Goal: Information Seeking & Learning: Compare options

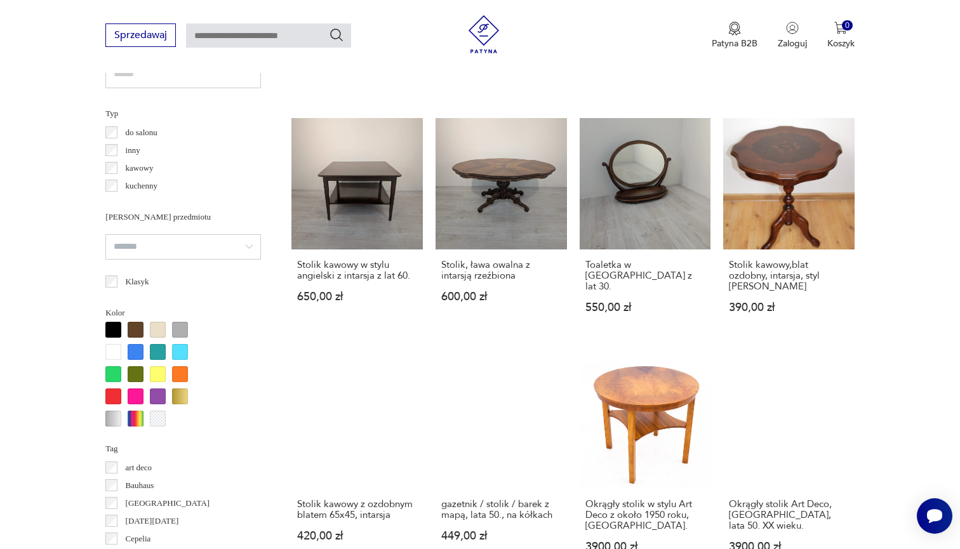
scroll to position [995, 0]
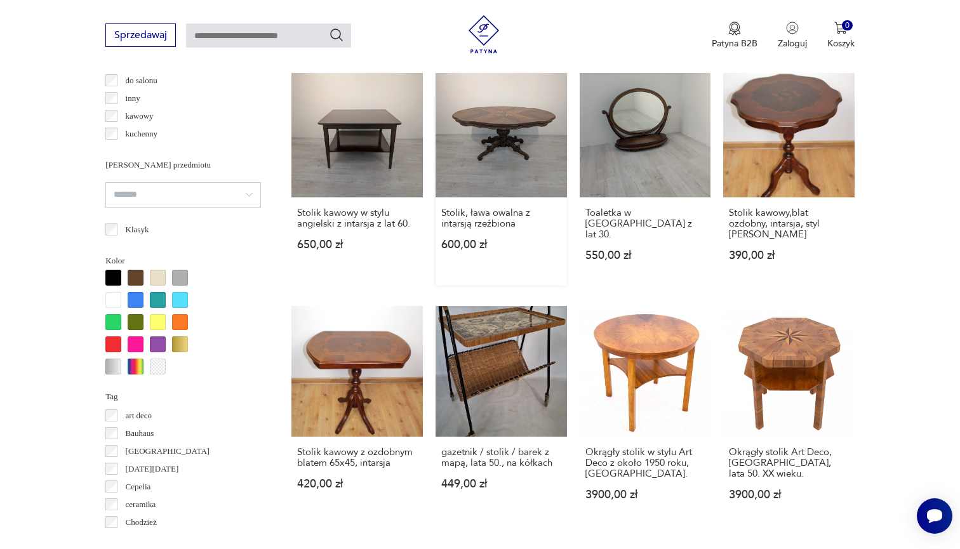
click at [508, 130] on link "Stolik, ława owalna z intarsją rzeźbiona 600,00 zł" at bounding box center [500, 176] width 131 height 220
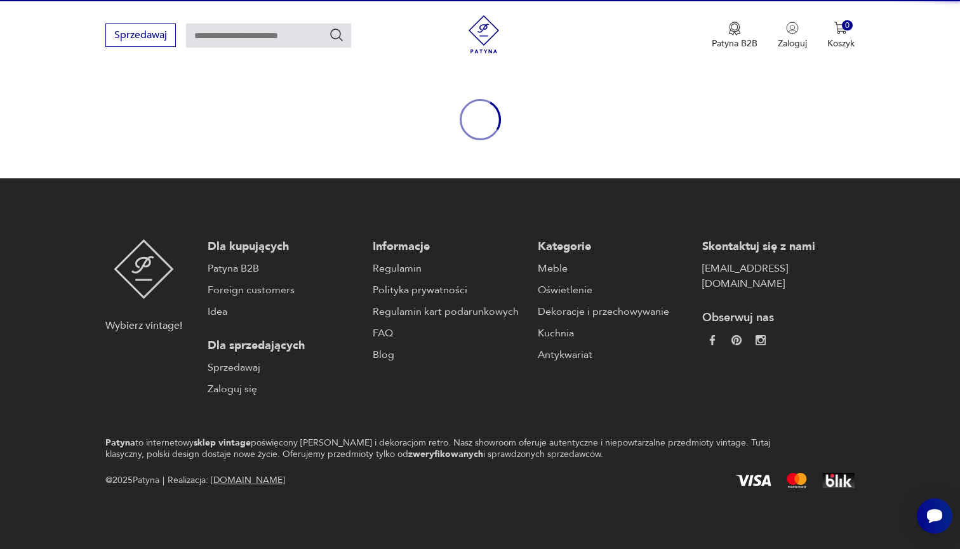
scroll to position [118, 0]
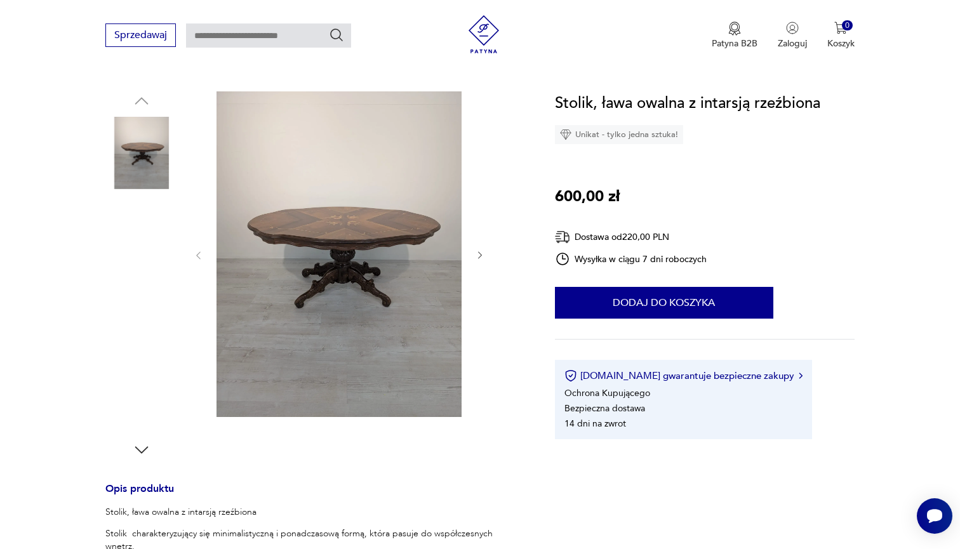
click at [322, 221] on img at bounding box center [338, 254] width 245 height 326
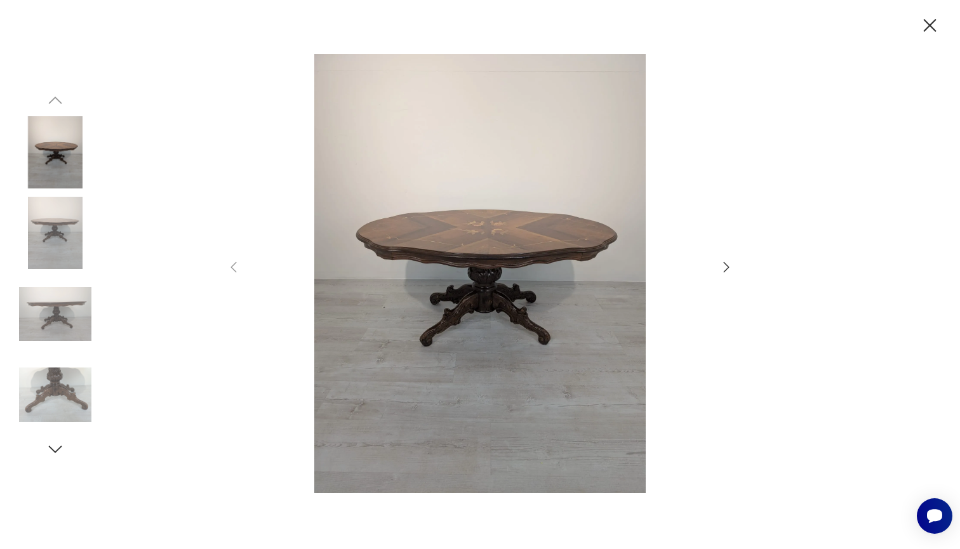
click at [775, 325] on div at bounding box center [480, 274] width 960 height 549
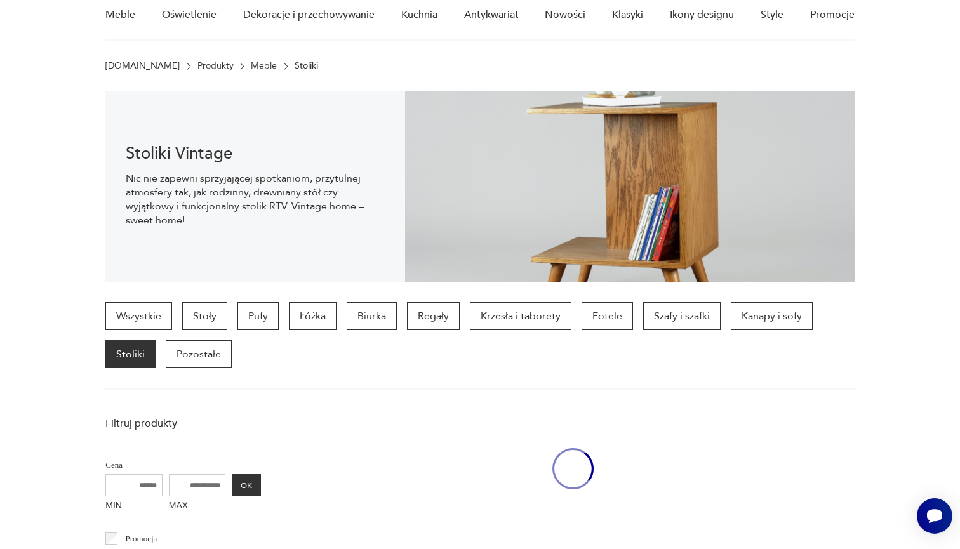
scroll to position [995, 0]
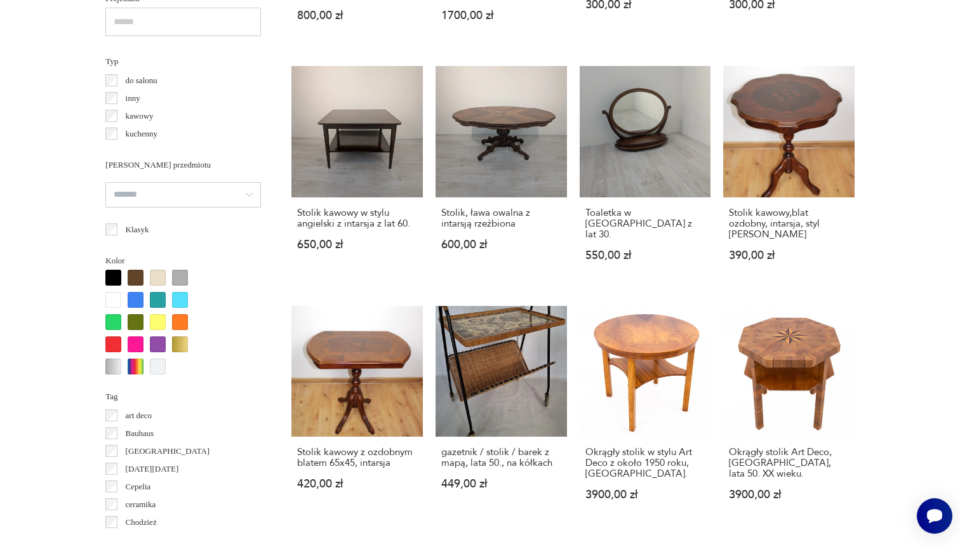
click at [856, 291] on section "Filtruj produkty Cena MIN MAX OK Promocja Datowanie OK Kraj pochodzenia Dania (…" at bounding box center [480, 427] width 960 height 1788
click at [940, 195] on section "Filtruj produkty Cena MIN MAX OK Promocja Datowanie OK Kraj pochodzenia Dania (…" at bounding box center [480, 427] width 960 height 1788
click at [940, 189] on section "Filtruj produkty Cena MIN MAX OK Promocja Datowanie OK Kraj pochodzenia Dania (…" at bounding box center [480, 427] width 960 height 1788
click at [891, 206] on section "Filtruj produkty Cena MIN MAX OK Promocja Datowanie OK Kraj pochodzenia Dania (…" at bounding box center [480, 427] width 960 height 1788
click at [891, 211] on section "Filtruj produkty Cena MIN MAX OK Promocja Datowanie OK Kraj pochodzenia Dania (…" at bounding box center [480, 427] width 960 height 1788
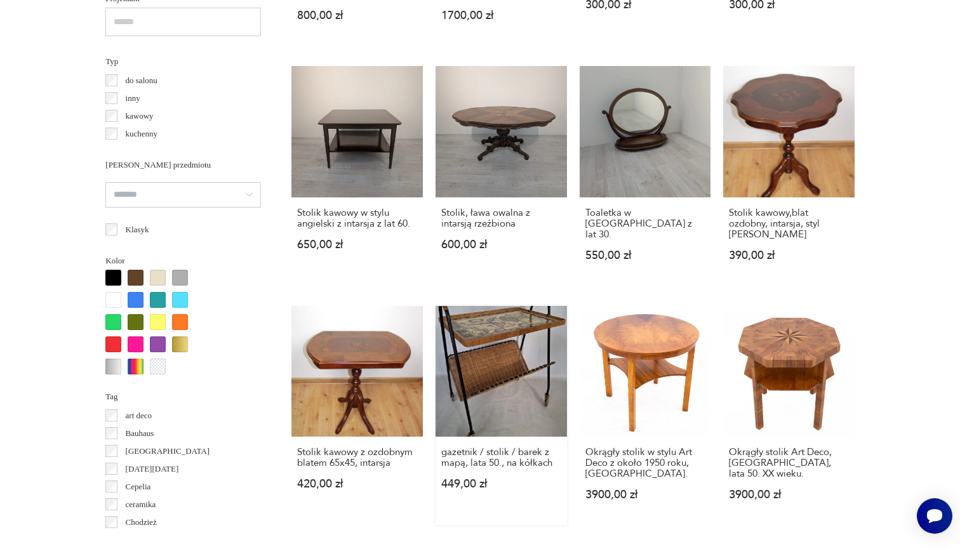
drag, startPoint x: 508, startPoint y: 440, endPoint x: 505, endPoint y: 434, distance: 6.5
click at [507, 437] on link "gazetnik / stolik / barek z mapą, lata 50., na kółkach 449,00 zł" at bounding box center [500, 416] width 131 height 220
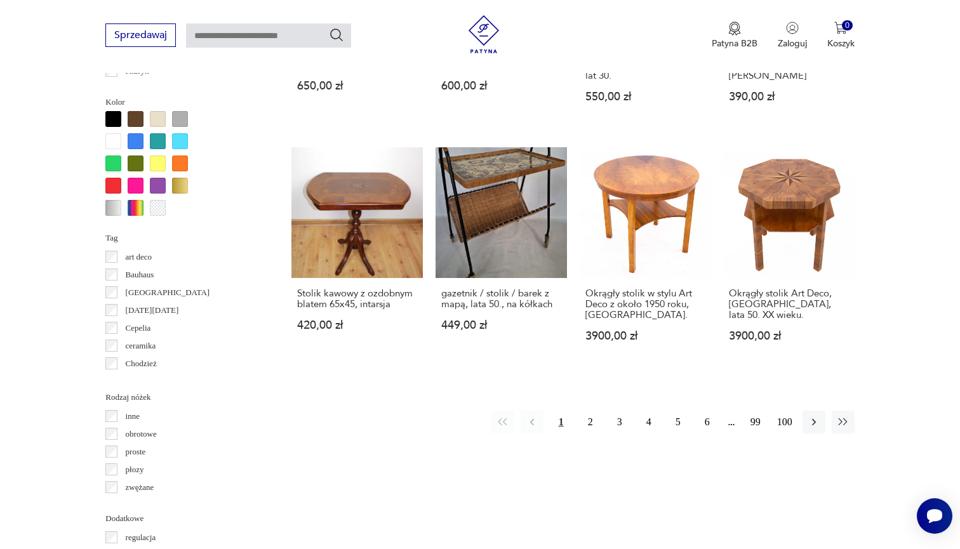
scroll to position [1150, 0]
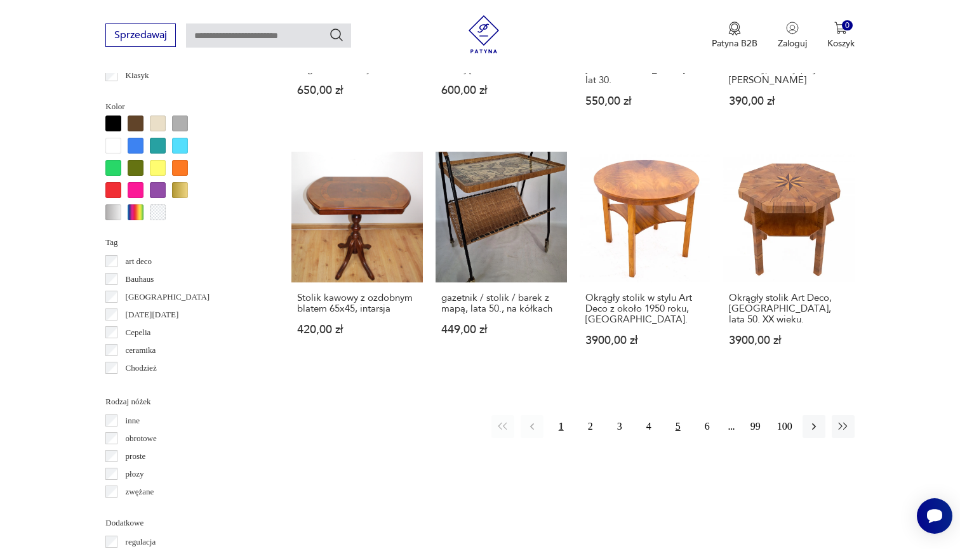
click at [677, 438] on button "5" at bounding box center [678, 426] width 23 height 23
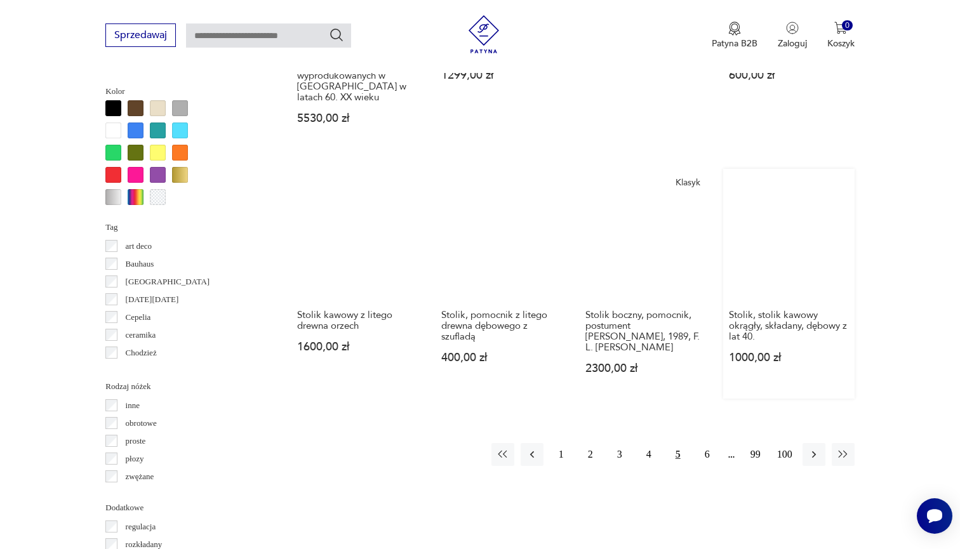
scroll to position [1166, 0]
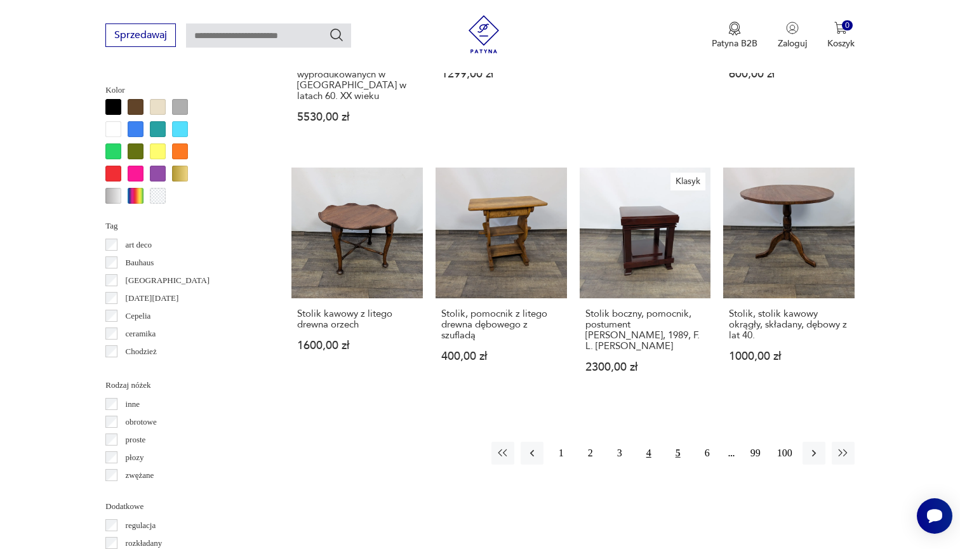
click at [653, 464] on button "4" at bounding box center [648, 453] width 23 height 23
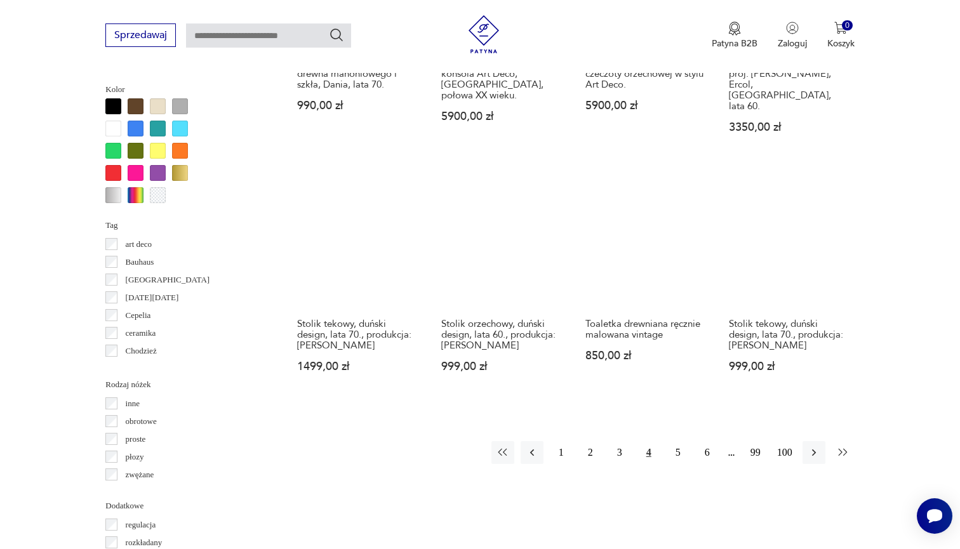
scroll to position [1174, 0]
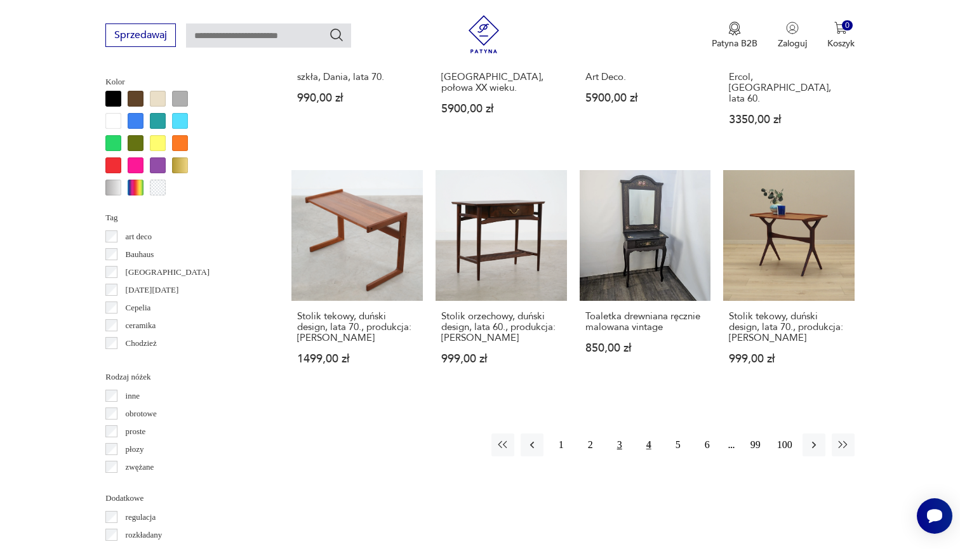
click at [621, 451] on button "3" at bounding box center [619, 445] width 23 height 23
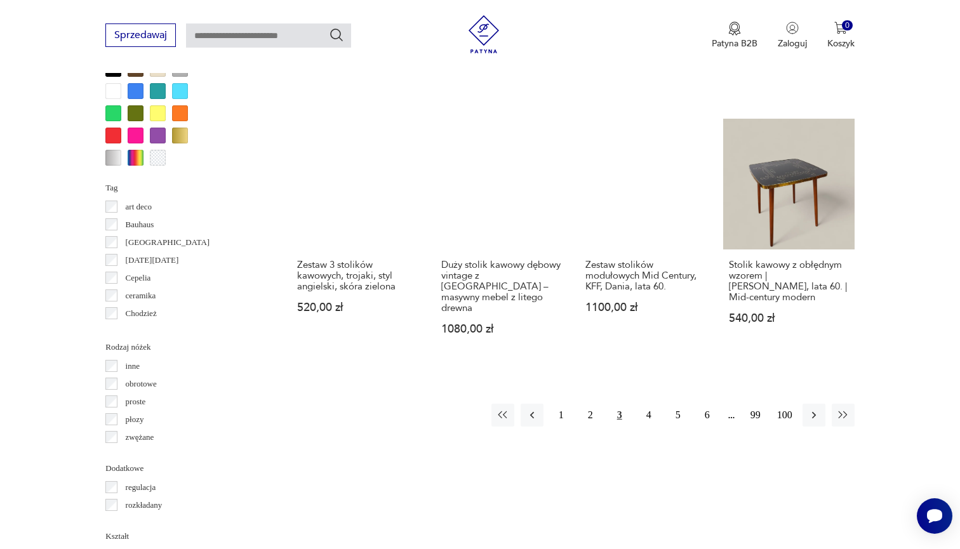
scroll to position [1372, 0]
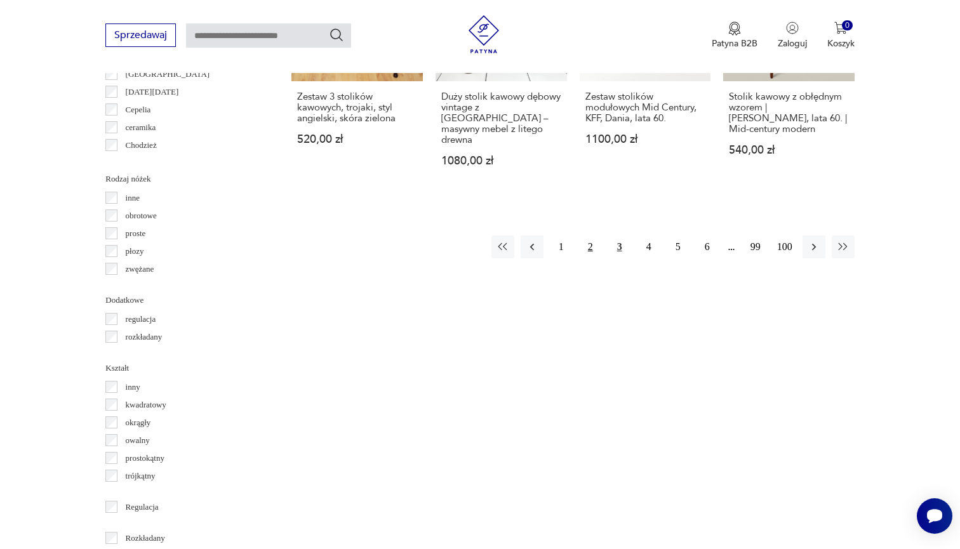
click at [583, 245] on button "2" at bounding box center [590, 247] width 23 height 23
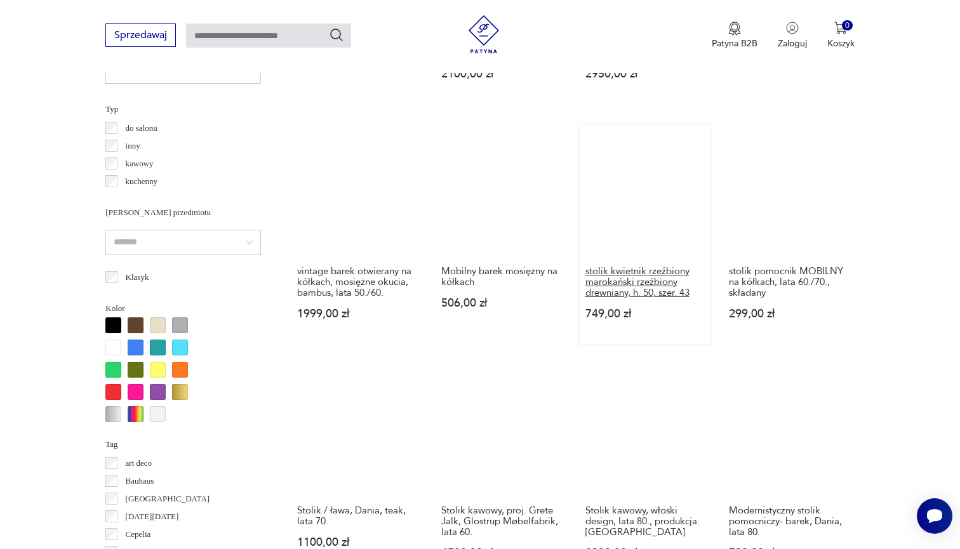
scroll to position [944, 0]
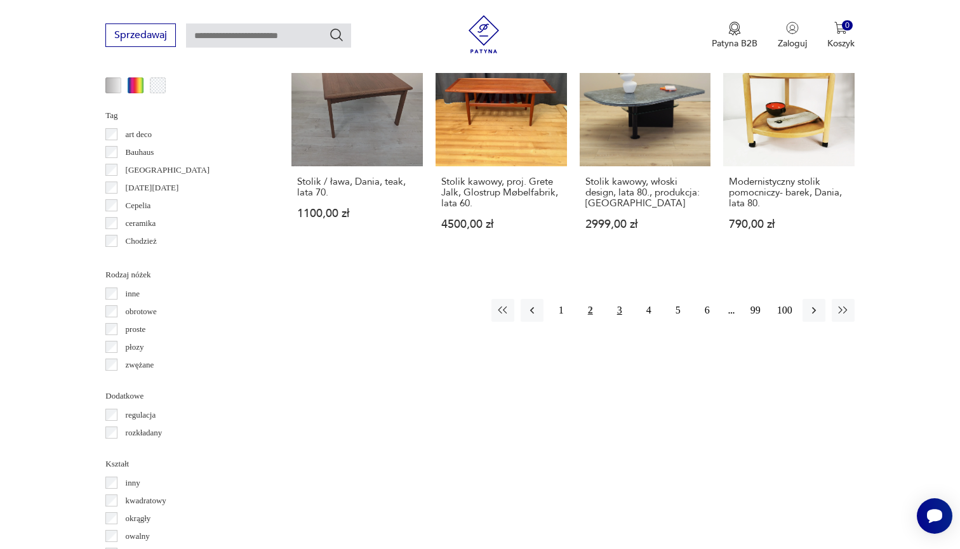
click at [621, 319] on button "3" at bounding box center [619, 310] width 23 height 23
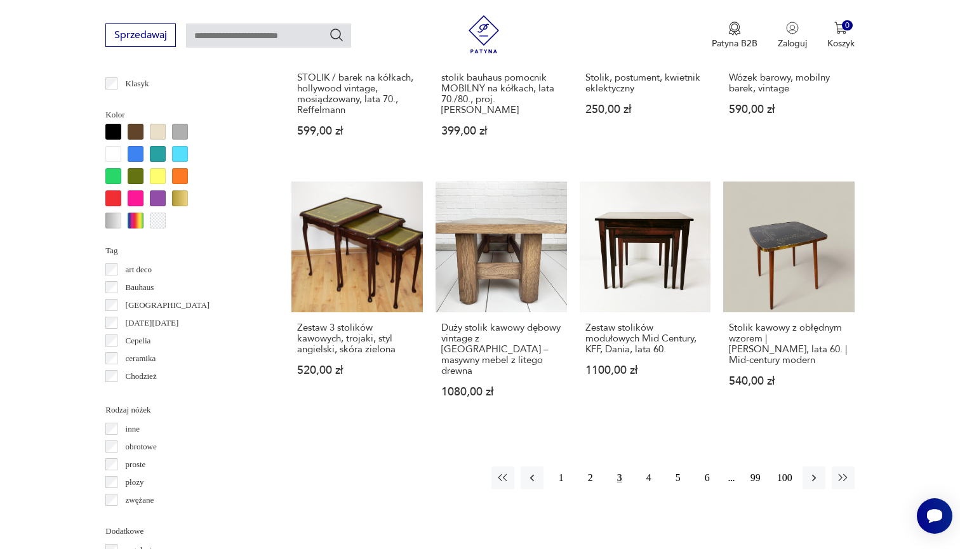
scroll to position [1174, 0]
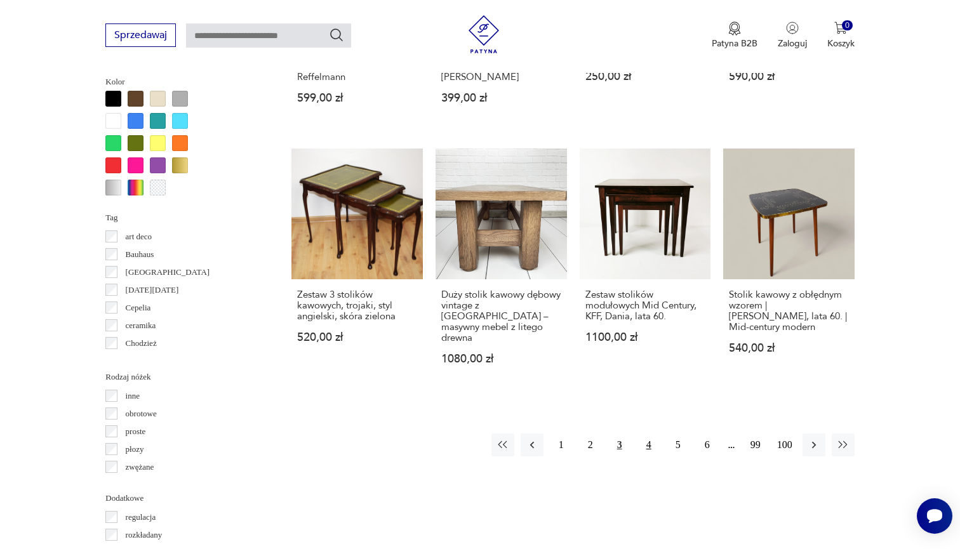
click at [653, 440] on button "4" at bounding box center [648, 445] width 23 height 23
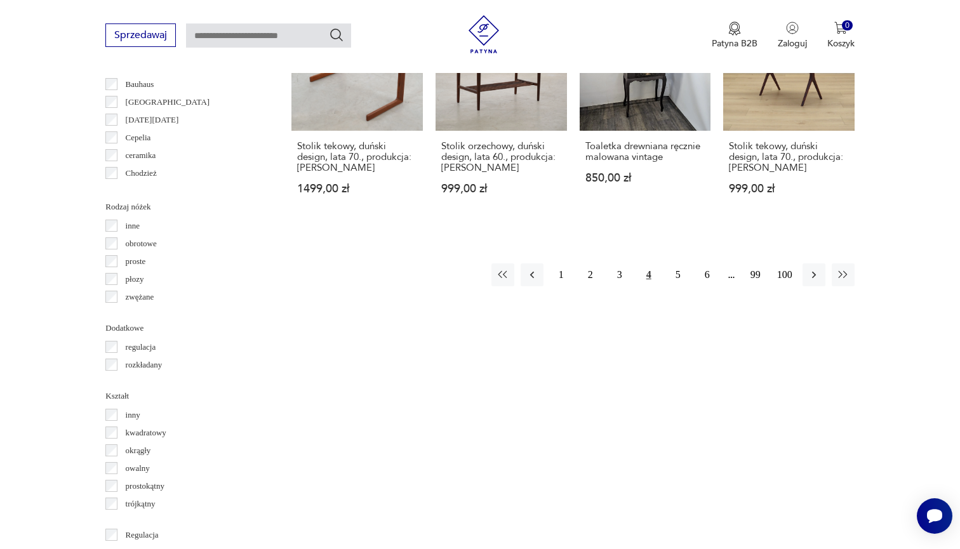
scroll to position [1343, 0]
click at [679, 277] on button "5" at bounding box center [678, 276] width 23 height 23
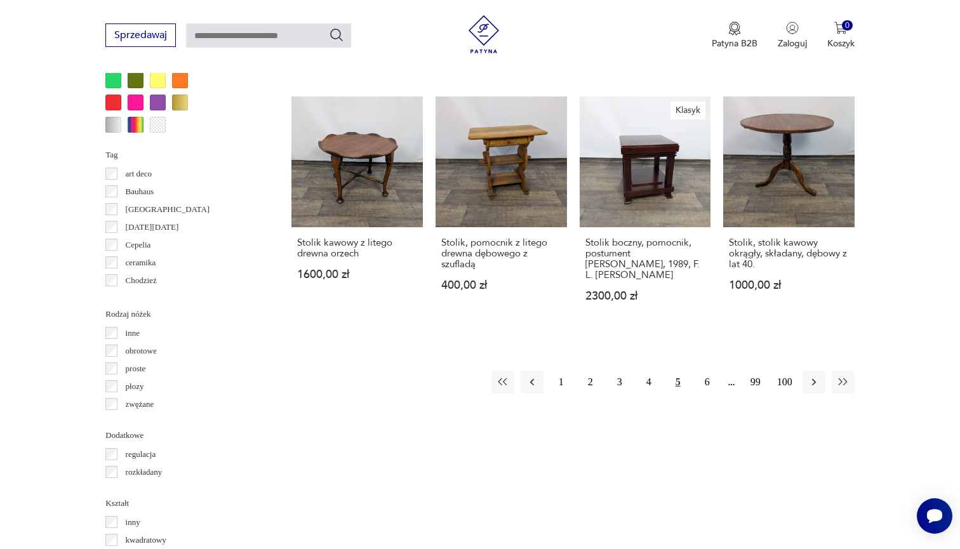
scroll to position [1313, 0]
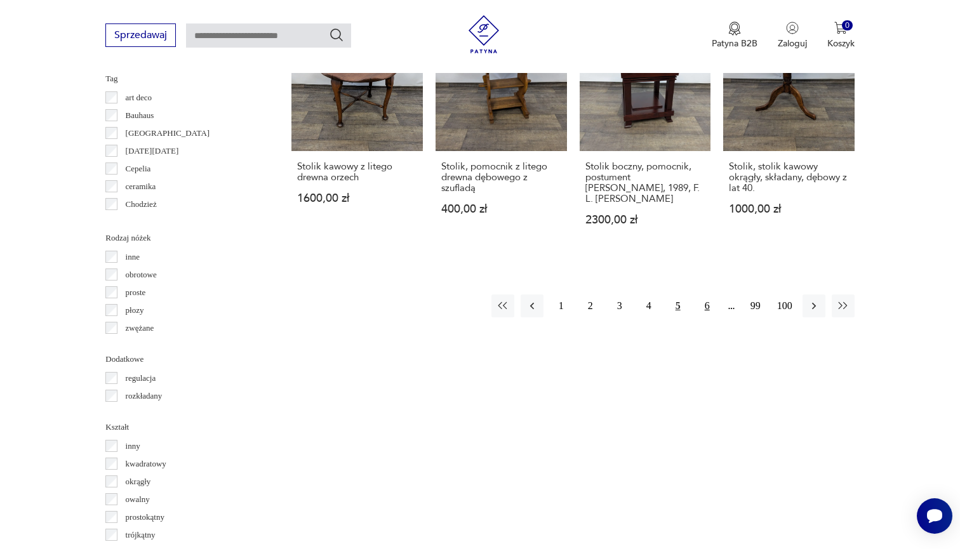
click at [705, 314] on button "6" at bounding box center [707, 306] width 23 height 23
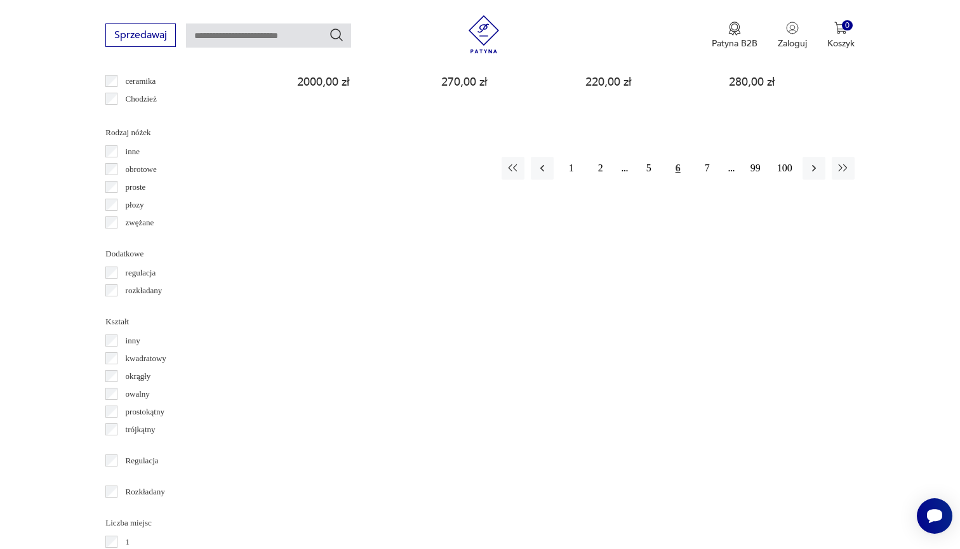
scroll to position [1482, 0]
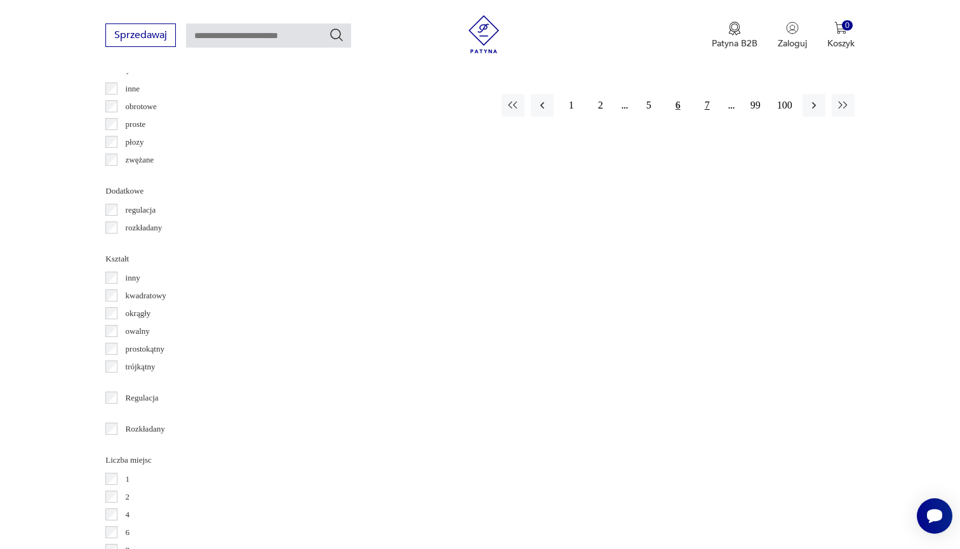
click at [705, 98] on button "7" at bounding box center [707, 105] width 23 height 23
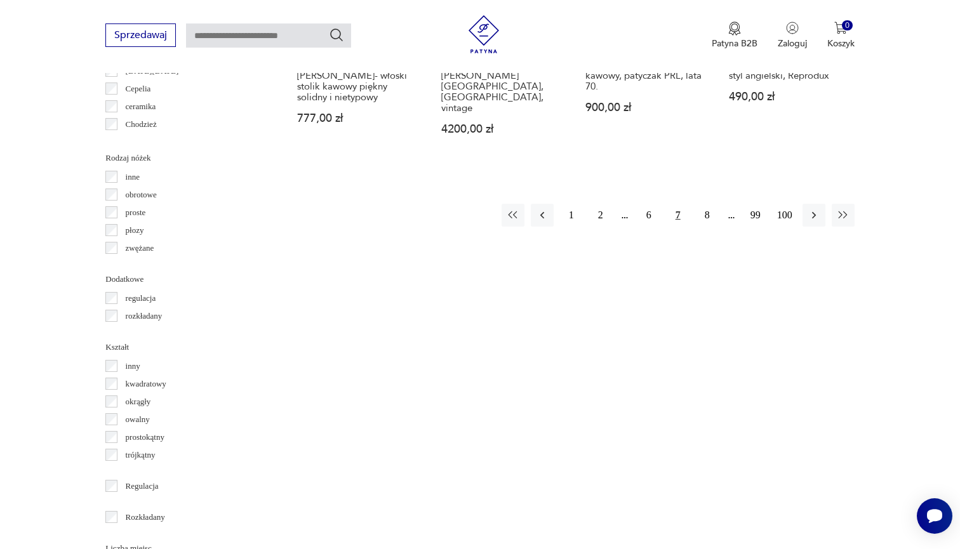
scroll to position [1409, 0]
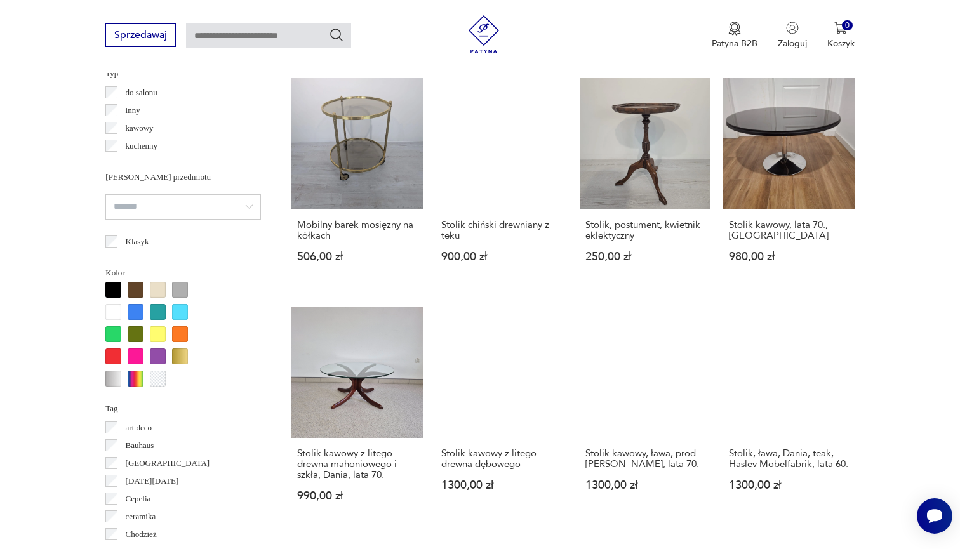
scroll to position [1112, 0]
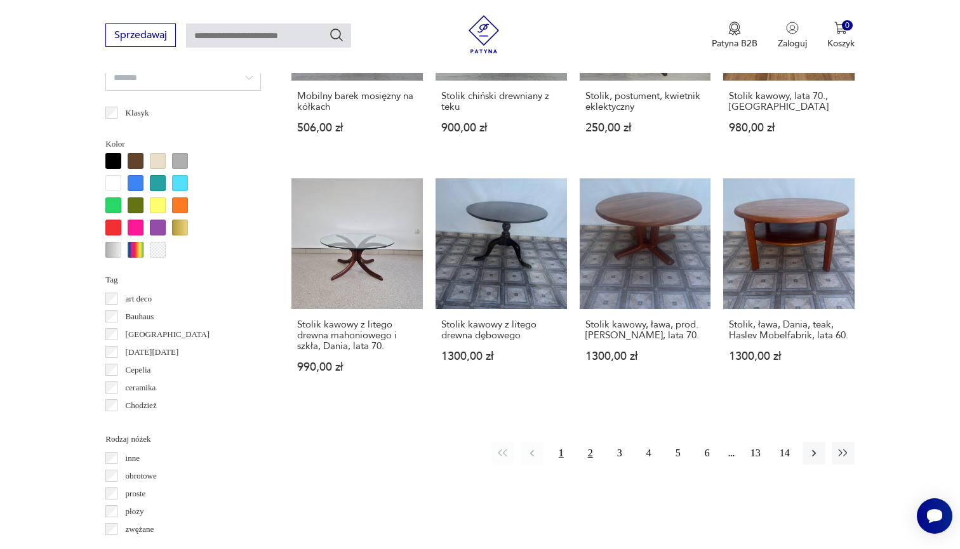
click at [588, 465] on button "2" at bounding box center [590, 453] width 23 height 23
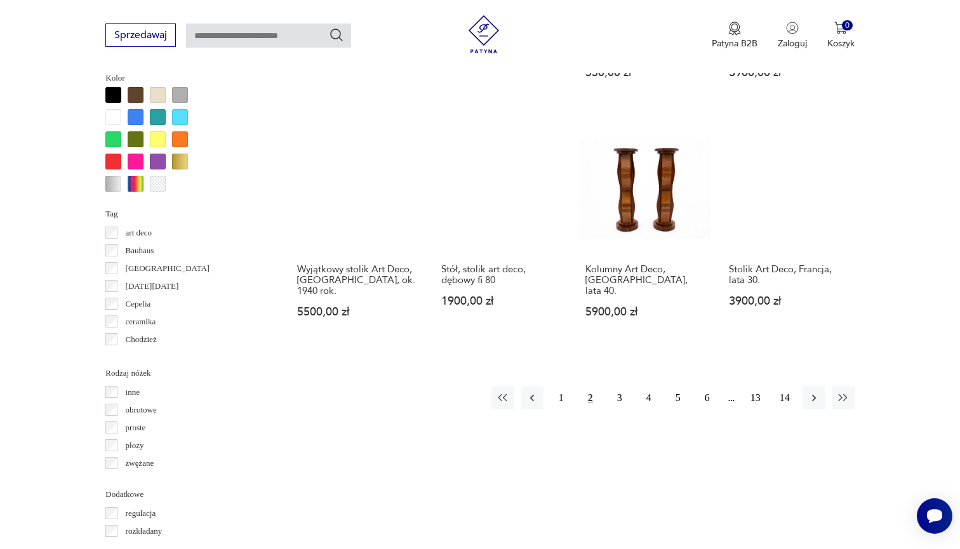
scroll to position [1181, 0]
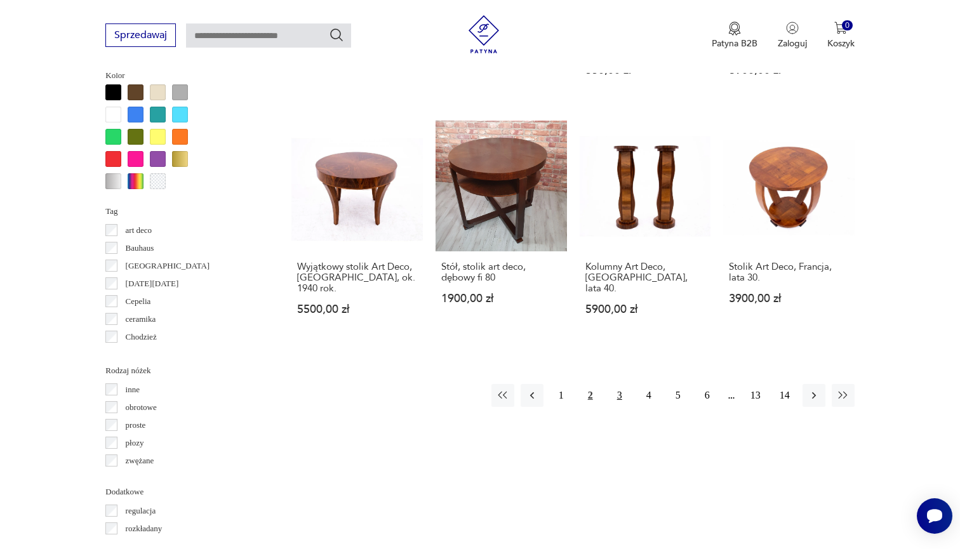
click at [621, 399] on button "3" at bounding box center [619, 395] width 23 height 23
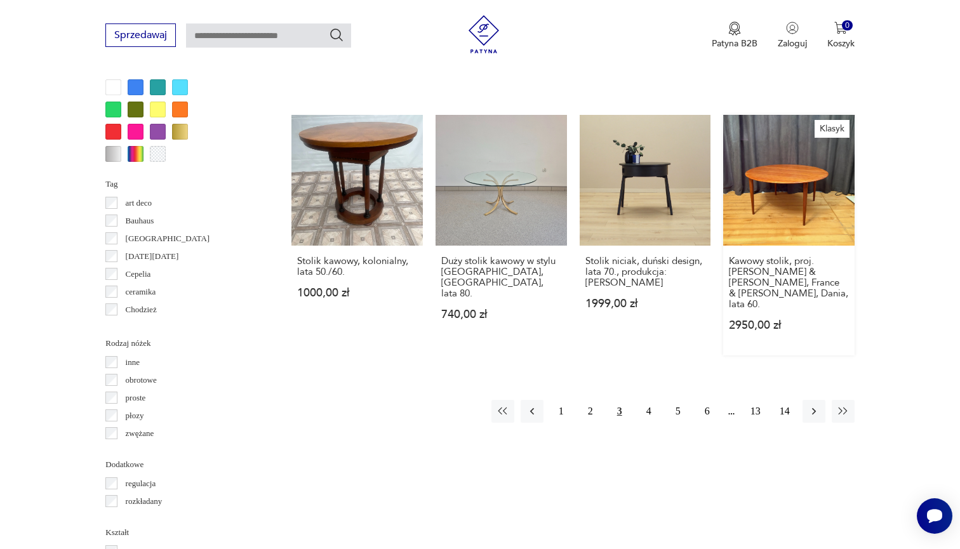
scroll to position [1275, 0]
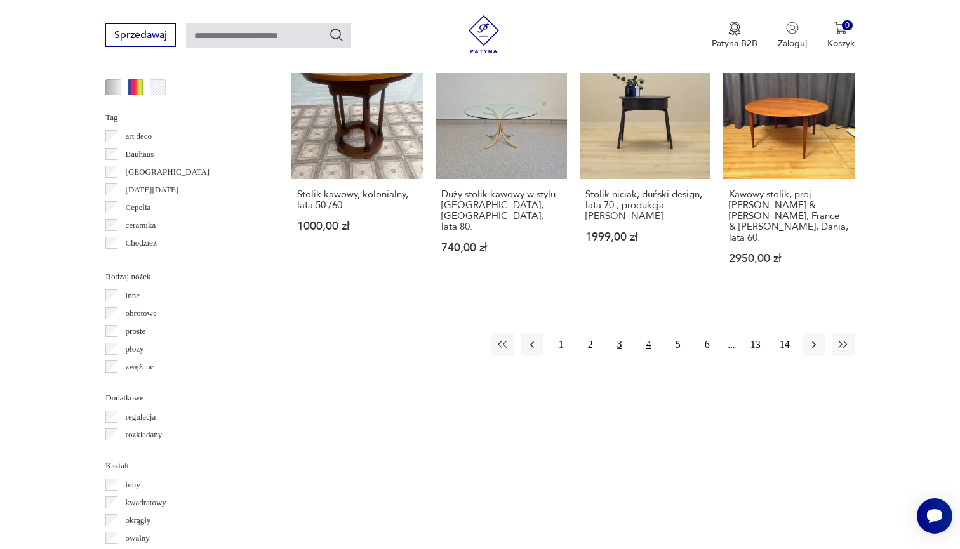
click at [651, 333] on button "4" at bounding box center [648, 344] width 23 height 23
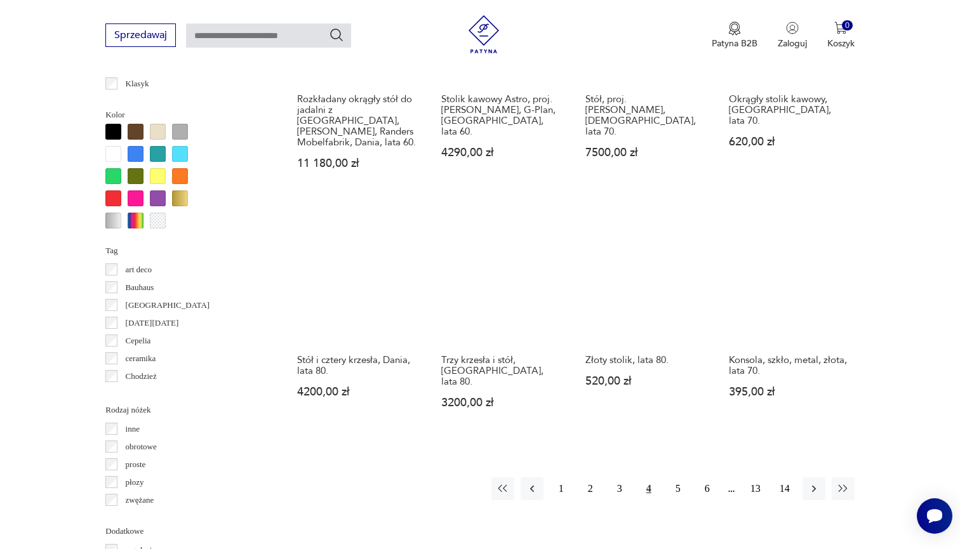
scroll to position [1207, 0]
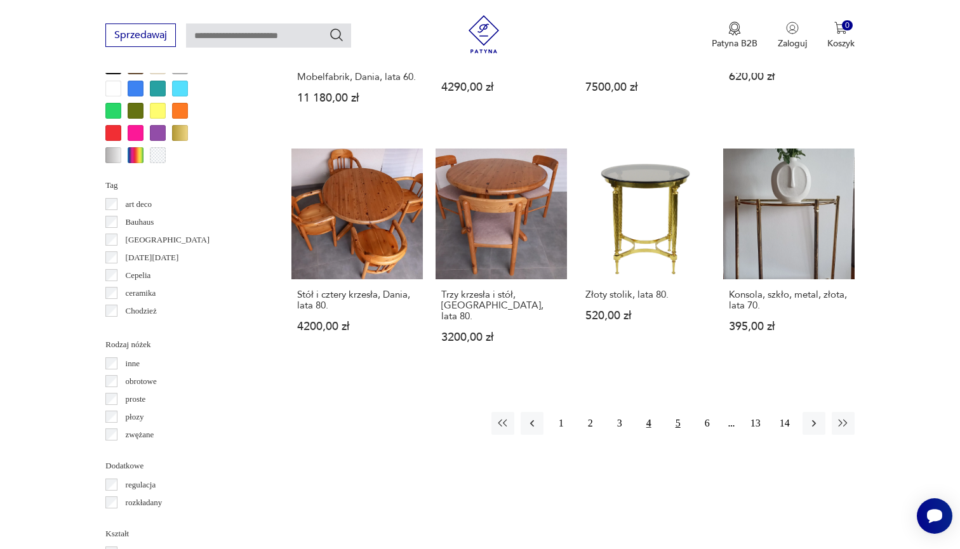
click at [679, 412] on button "5" at bounding box center [678, 423] width 23 height 23
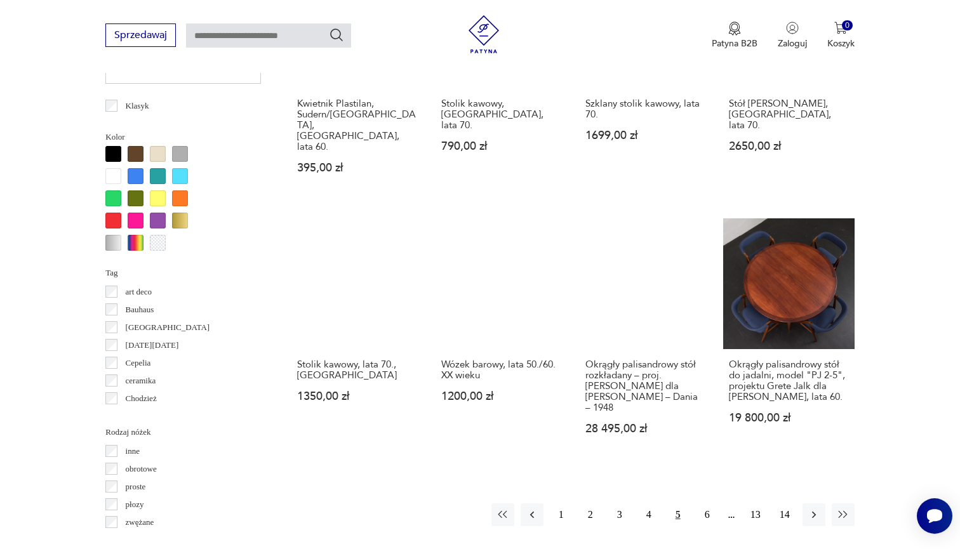
scroll to position [1152, 0]
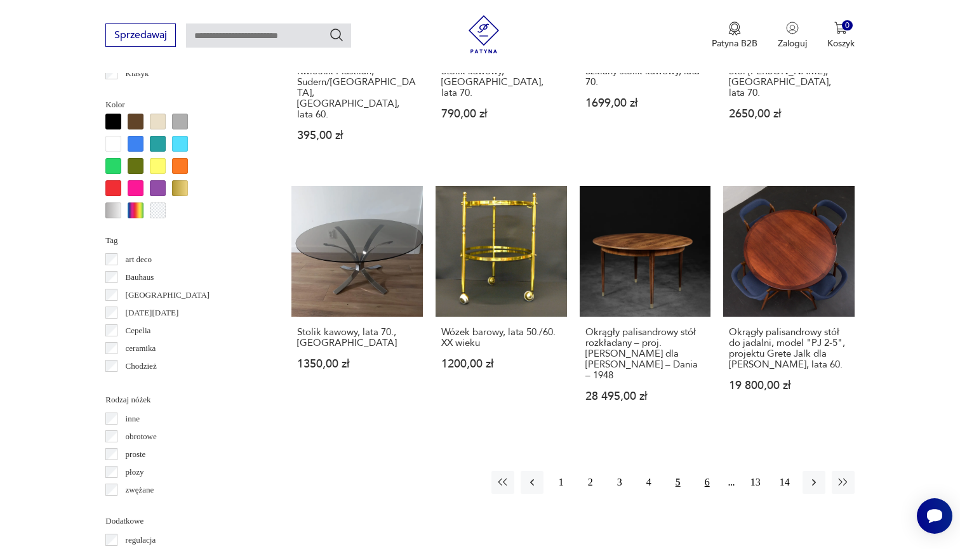
click at [705, 478] on button "6" at bounding box center [707, 482] width 23 height 23
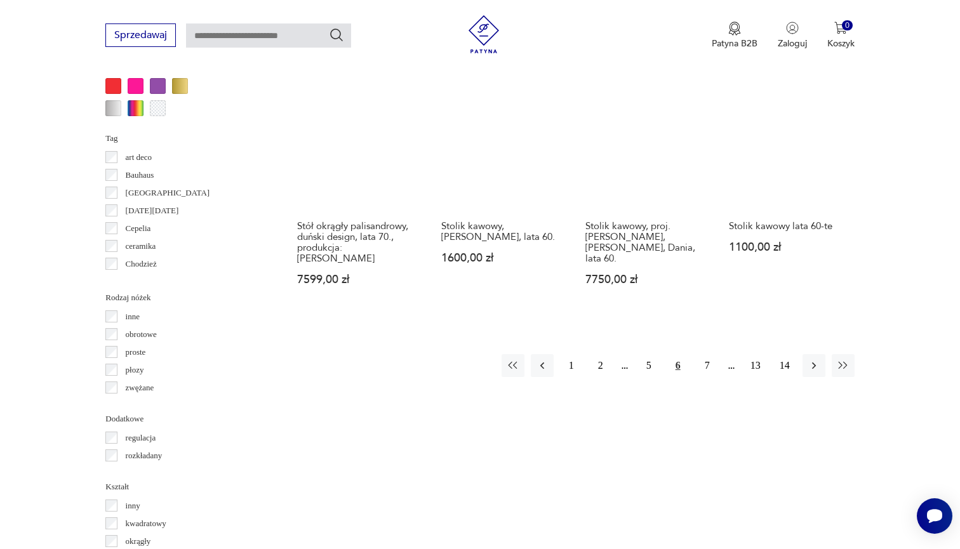
scroll to position [1272, 0]
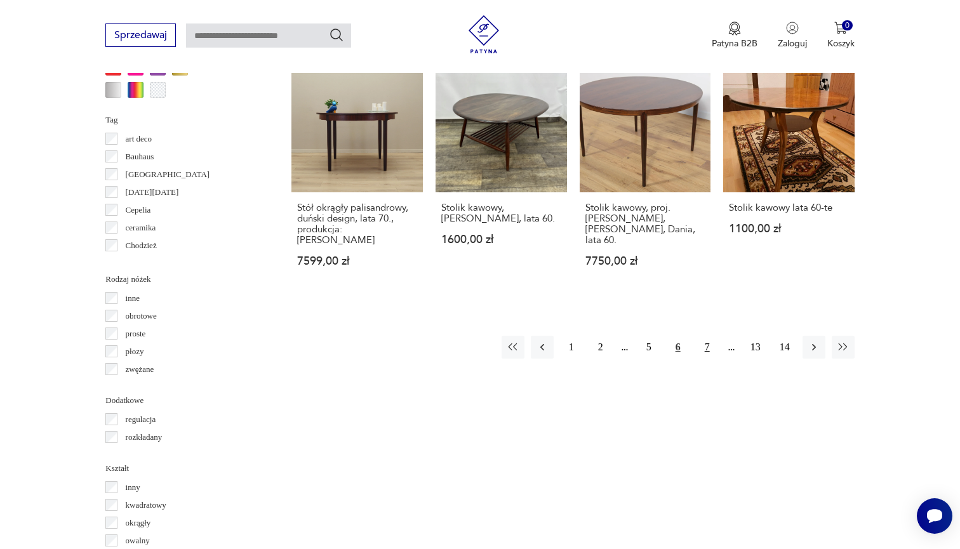
click at [705, 341] on button "7" at bounding box center [707, 347] width 23 height 23
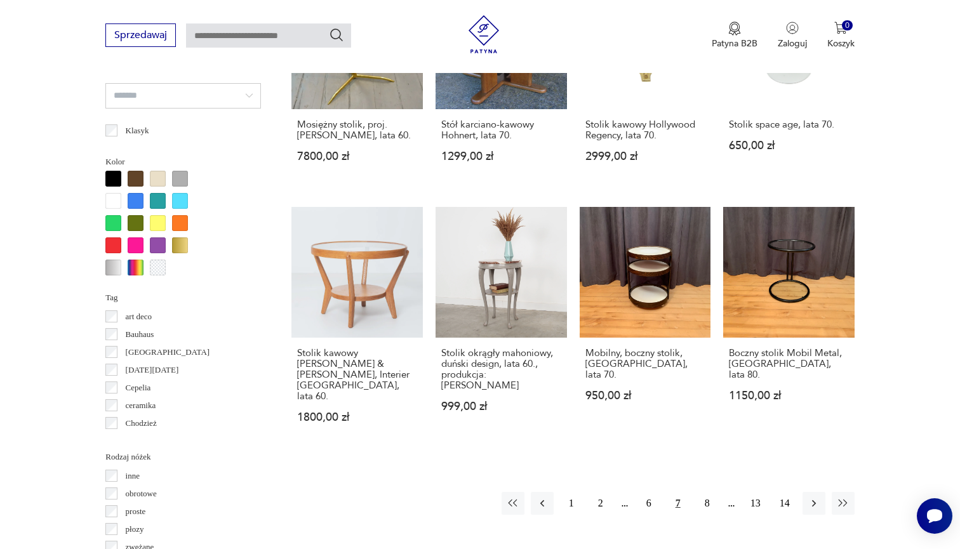
scroll to position [1122, 0]
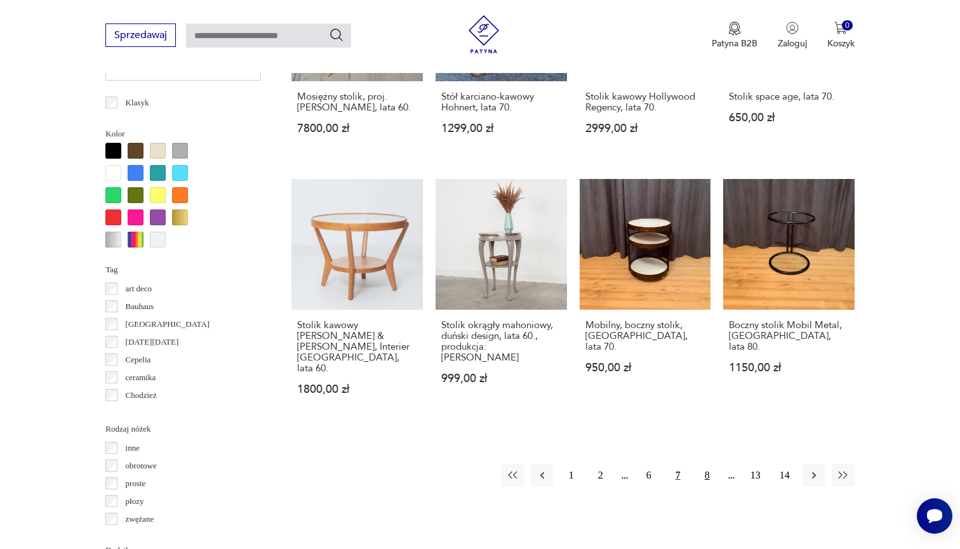
click at [707, 471] on button "8" at bounding box center [707, 475] width 23 height 23
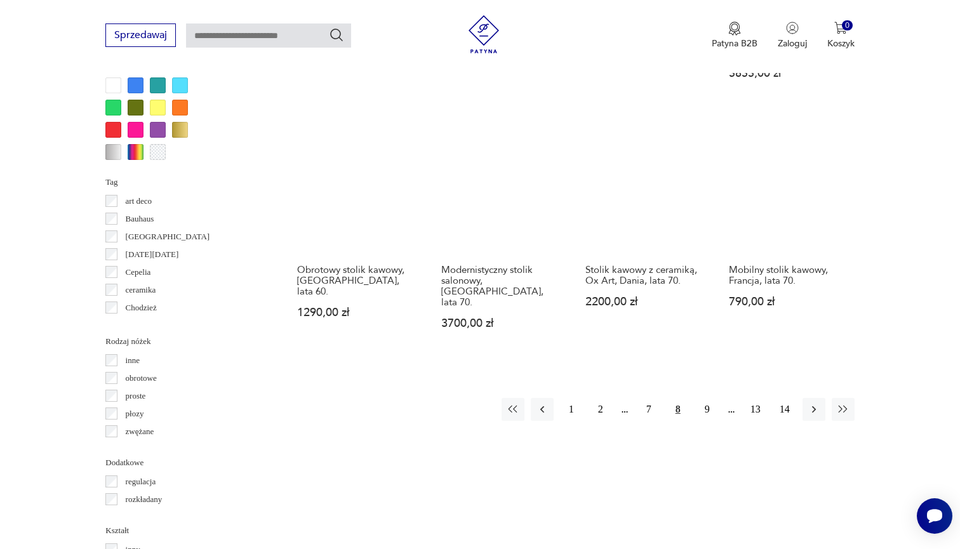
scroll to position [1181, 0]
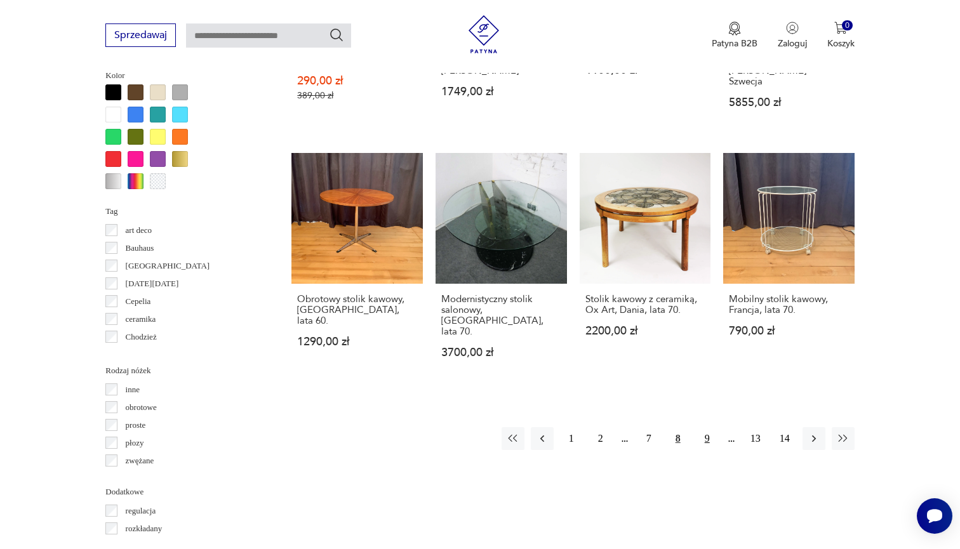
click at [701, 427] on button "9" at bounding box center [707, 438] width 23 height 23
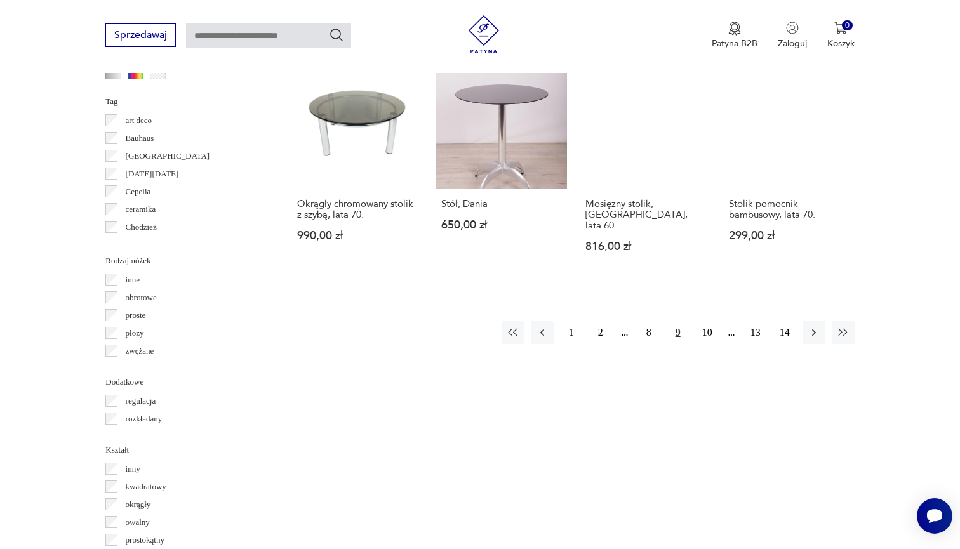
scroll to position [1352, 0]
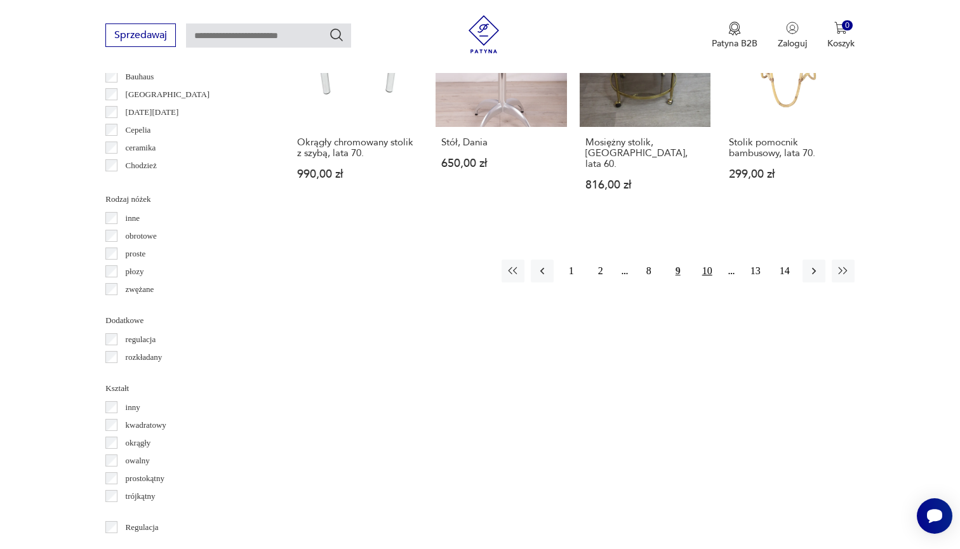
click at [714, 260] on button "10" at bounding box center [707, 271] width 23 height 23
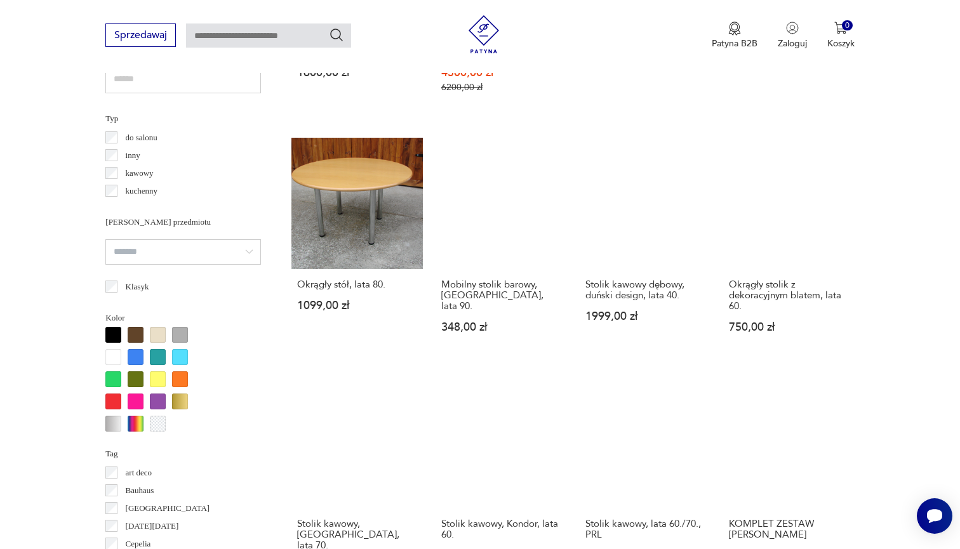
scroll to position [938, 0]
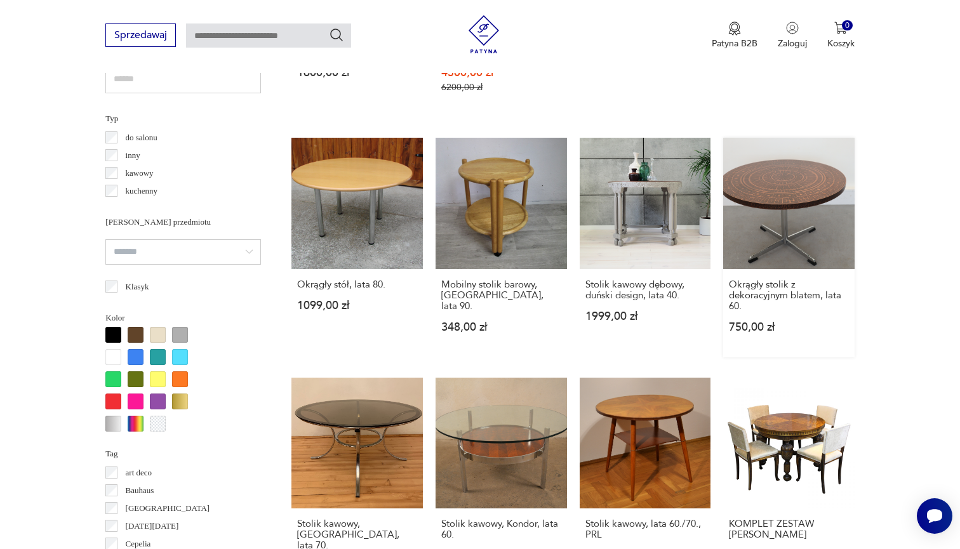
click at [803, 203] on link "Okrągły stolik z dekoracyjnym blatem, lata 60. 750,00 zł" at bounding box center [788, 248] width 131 height 220
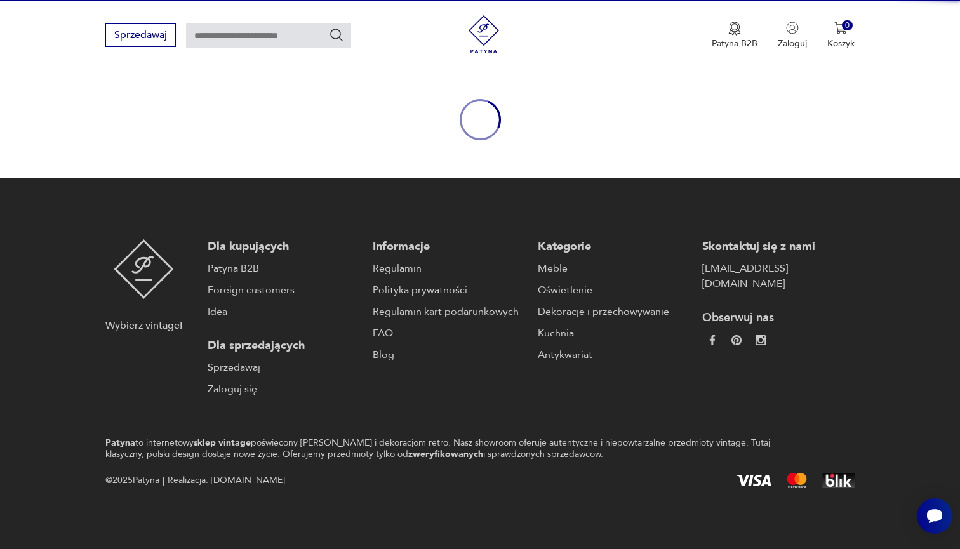
scroll to position [118, 0]
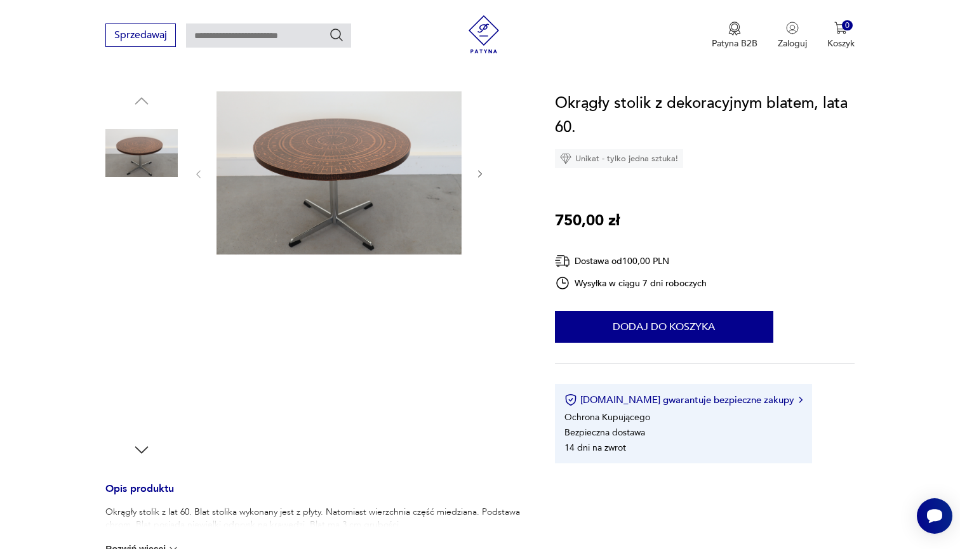
click at [350, 138] on img at bounding box center [338, 172] width 245 height 163
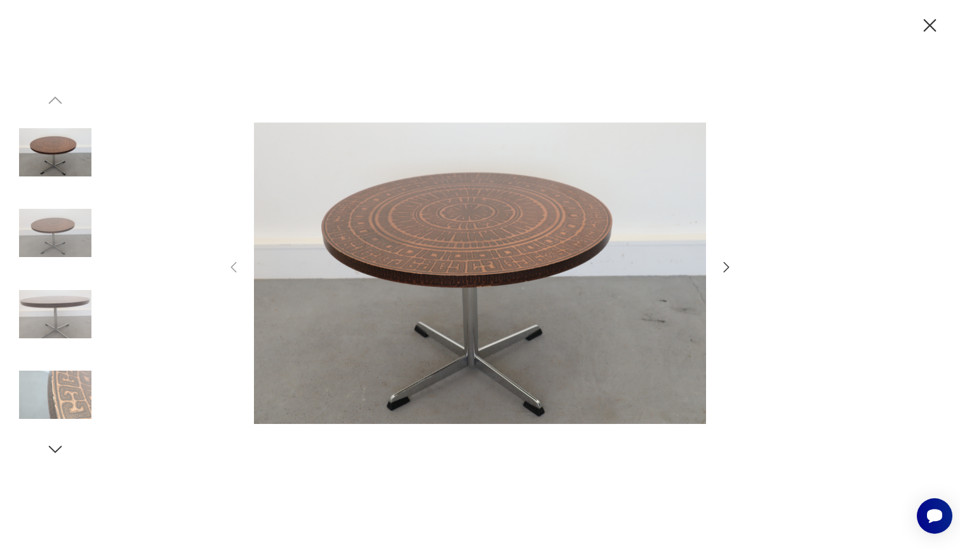
click at [728, 268] on icon "button" at bounding box center [727, 267] width 6 height 10
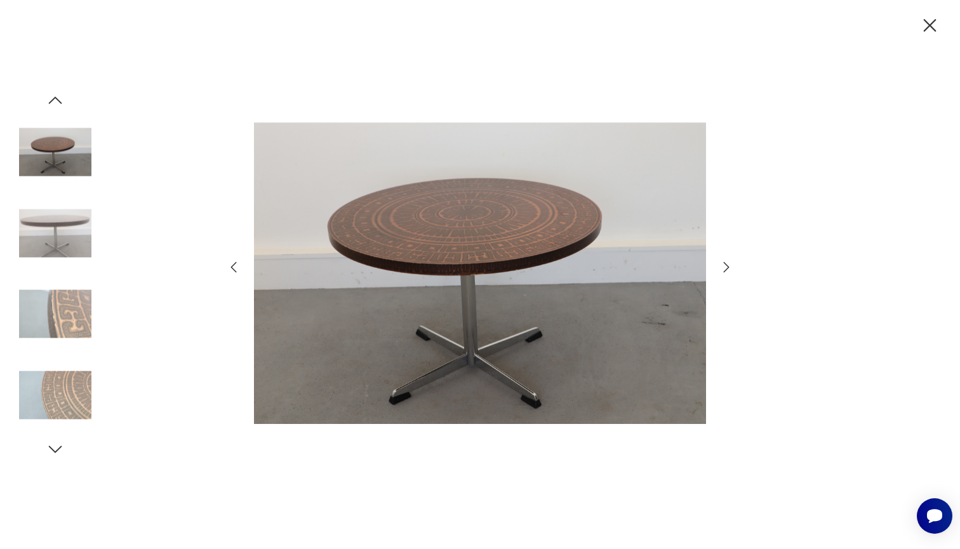
click at [728, 268] on icon "button" at bounding box center [727, 267] width 6 height 10
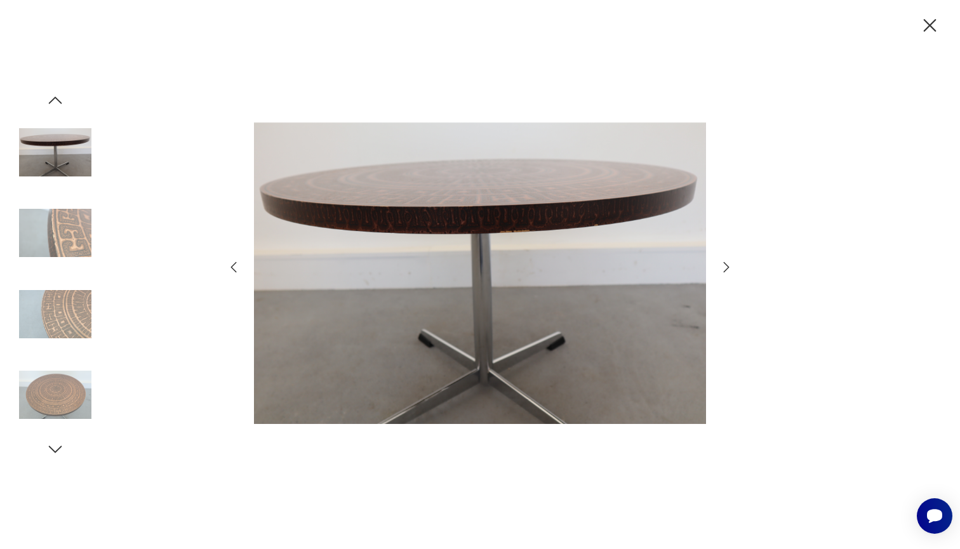
click at [728, 268] on icon "button" at bounding box center [727, 267] width 6 height 10
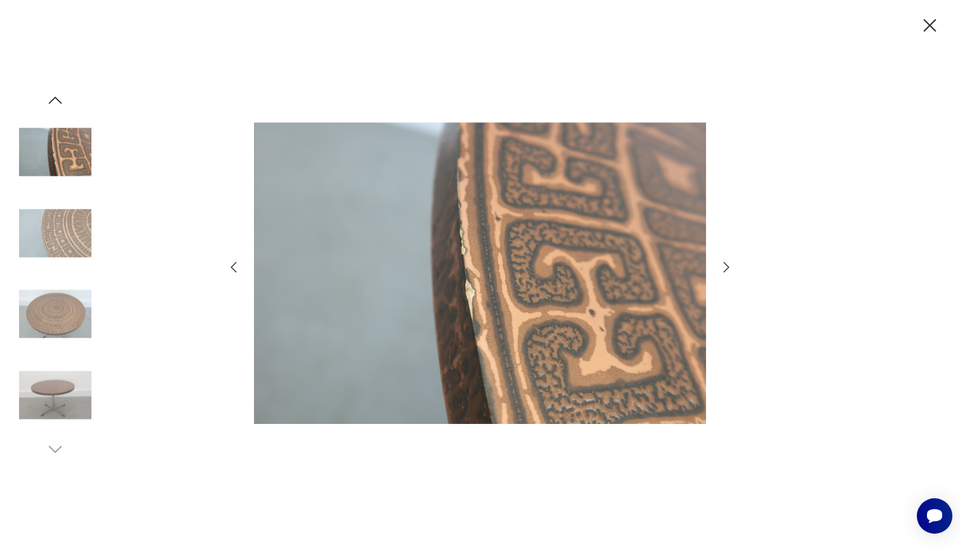
click at [728, 268] on icon "button" at bounding box center [727, 267] width 6 height 10
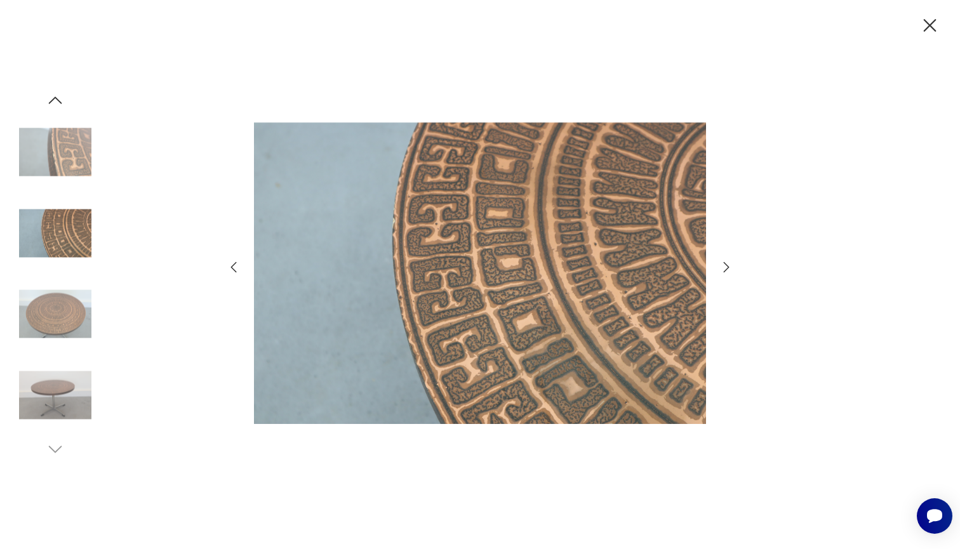
click at [728, 268] on icon "button" at bounding box center [727, 267] width 6 height 10
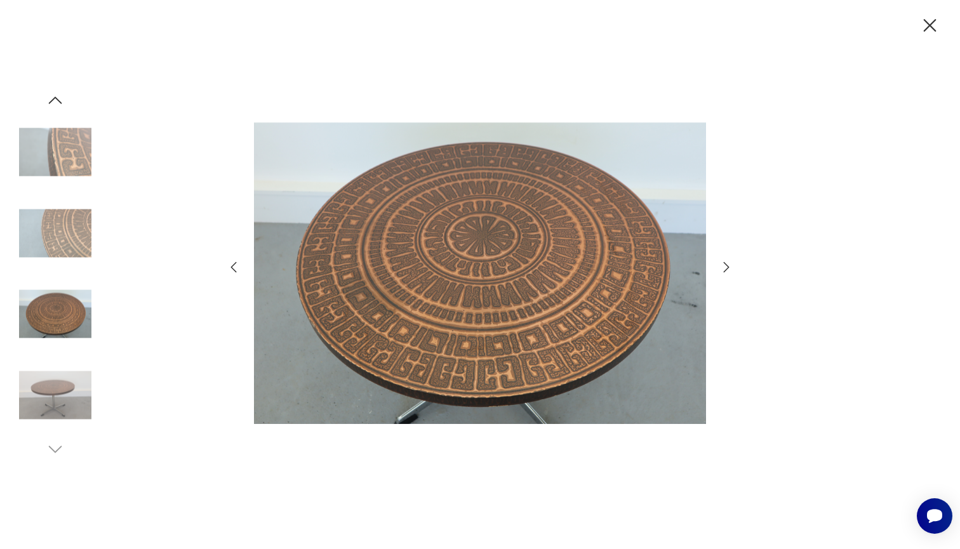
click at [930, 25] on icon "button" at bounding box center [930, 25] width 13 height 13
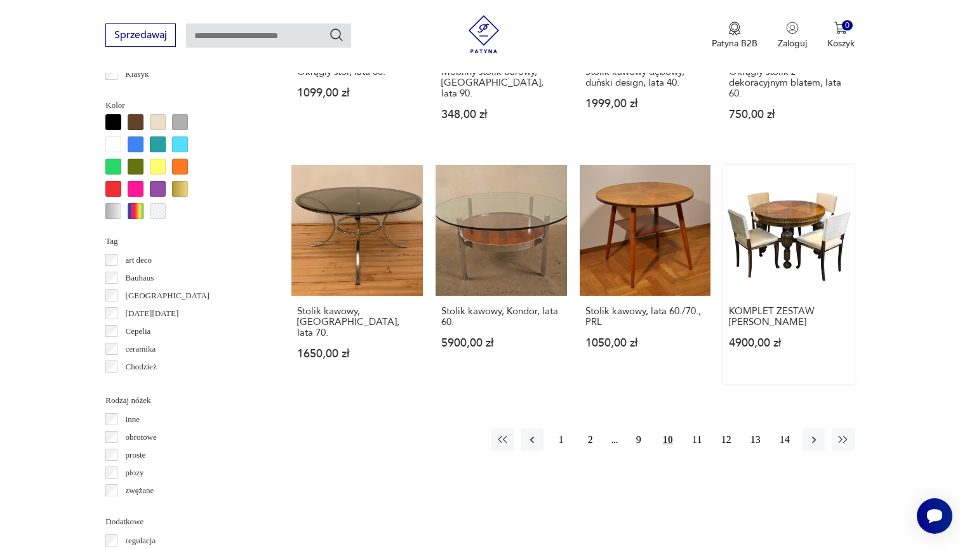
scroll to position [1315, 0]
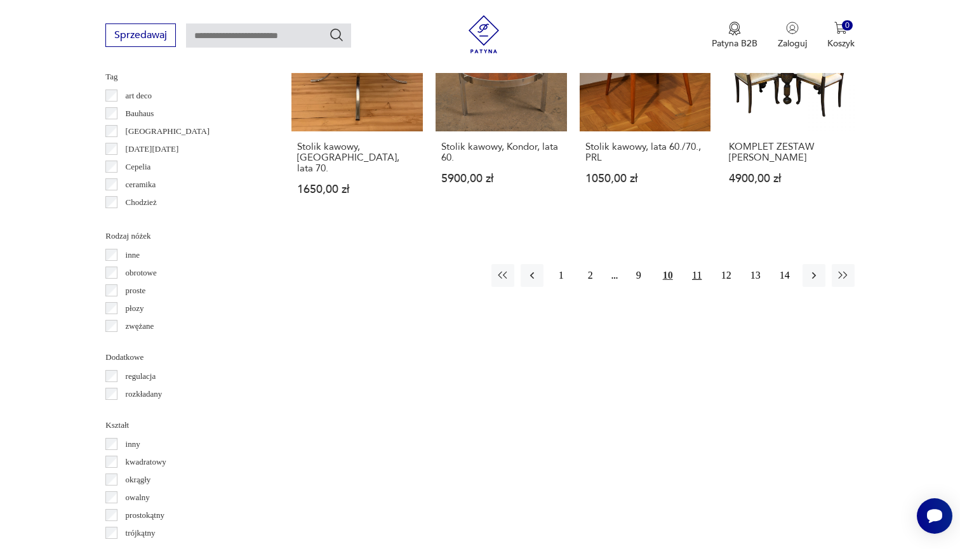
click at [698, 264] on button "11" at bounding box center [697, 275] width 23 height 23
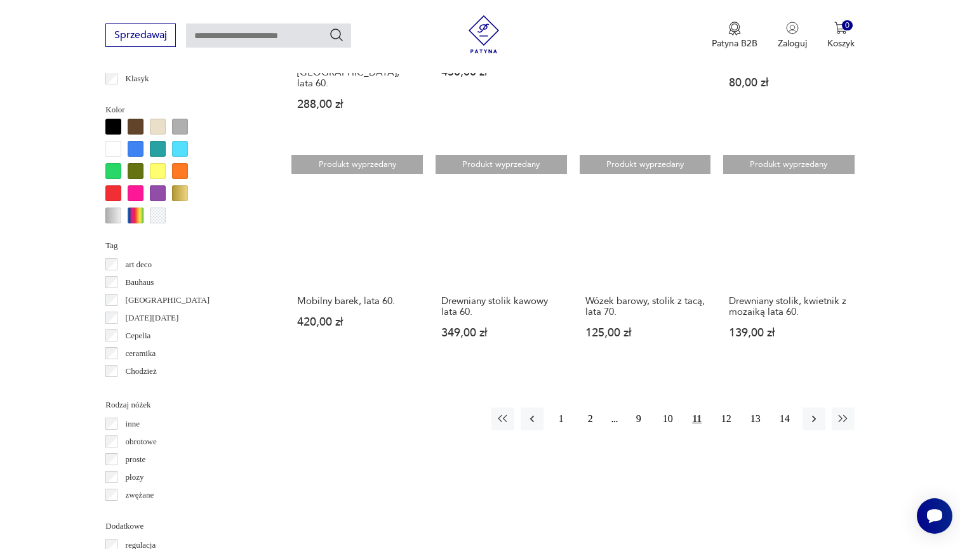
scroll to position [1180, 0]
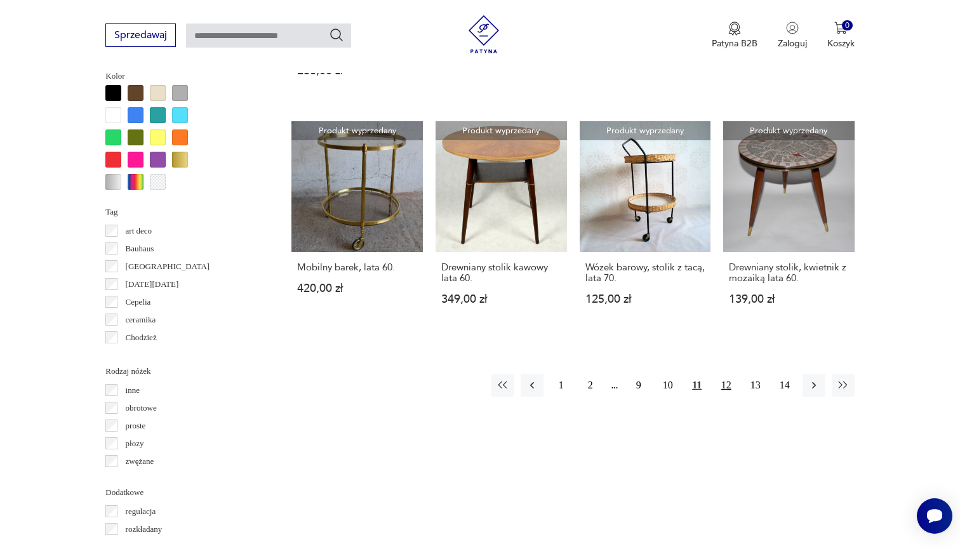
click at [726, 397] on button "12" at bounding box center [726, 385] width 23 height 23
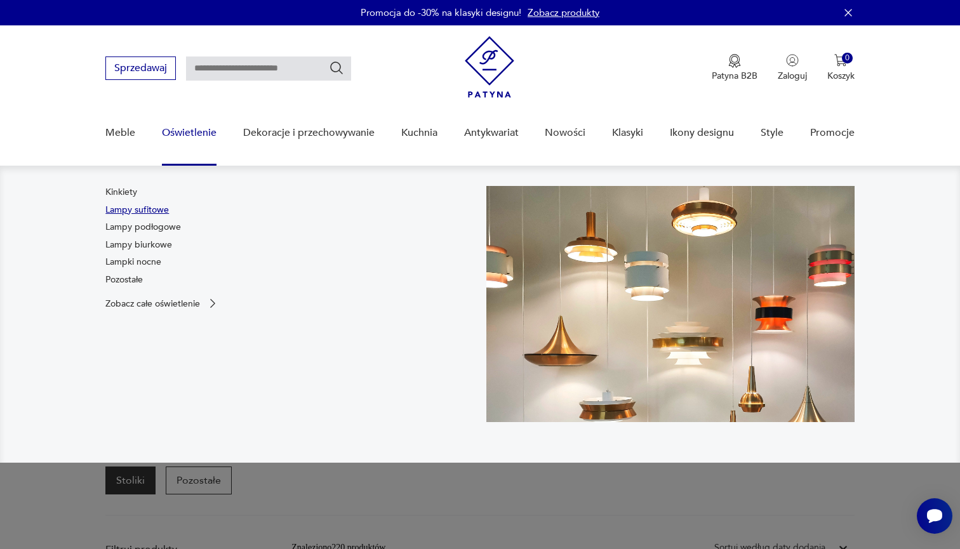
click at [146, 208] on link "Lampy sufitowe" at bounding box center [136, 210] width 63 height 13
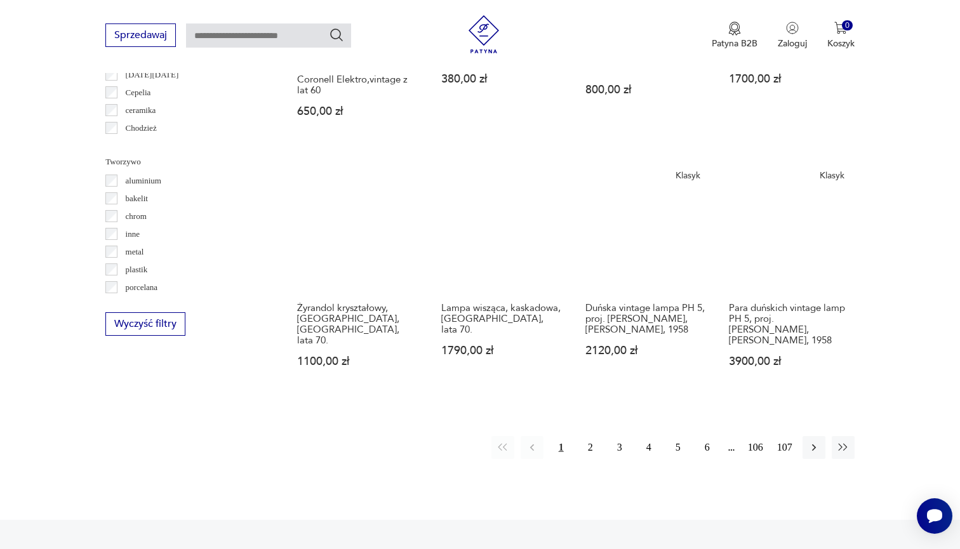
scroll to position [1114, 0]
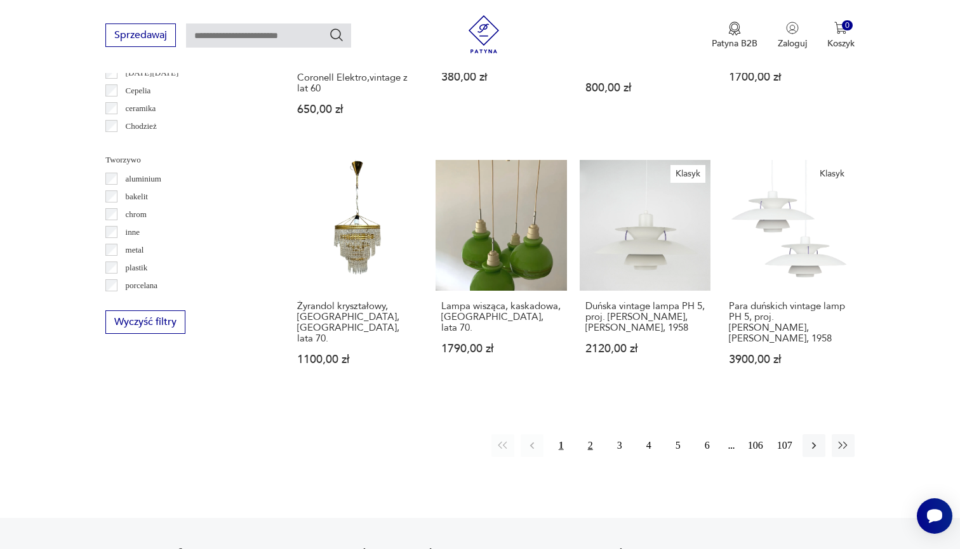
click at [591, 444] on button "2" at bounding box center [590, 445] width 23 height 23
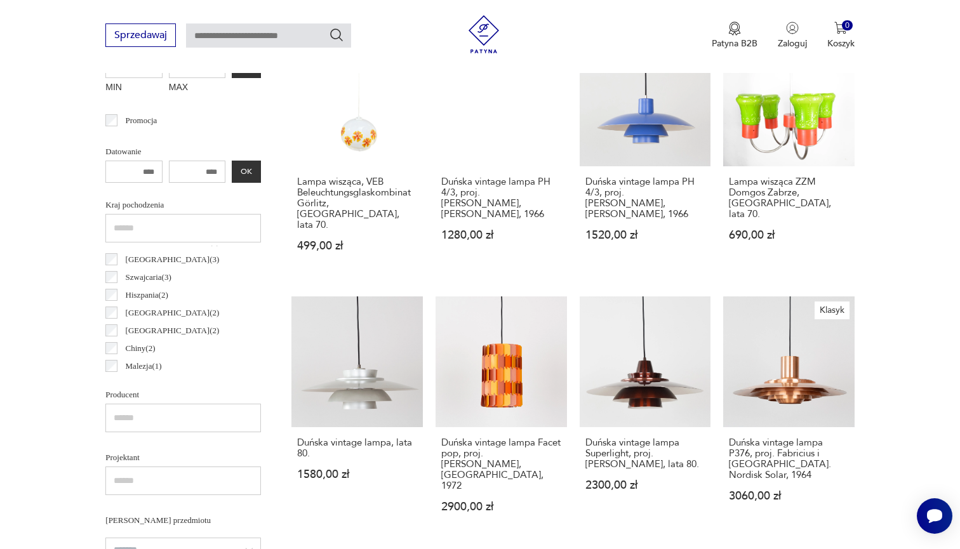
scroll to position [242, 0]
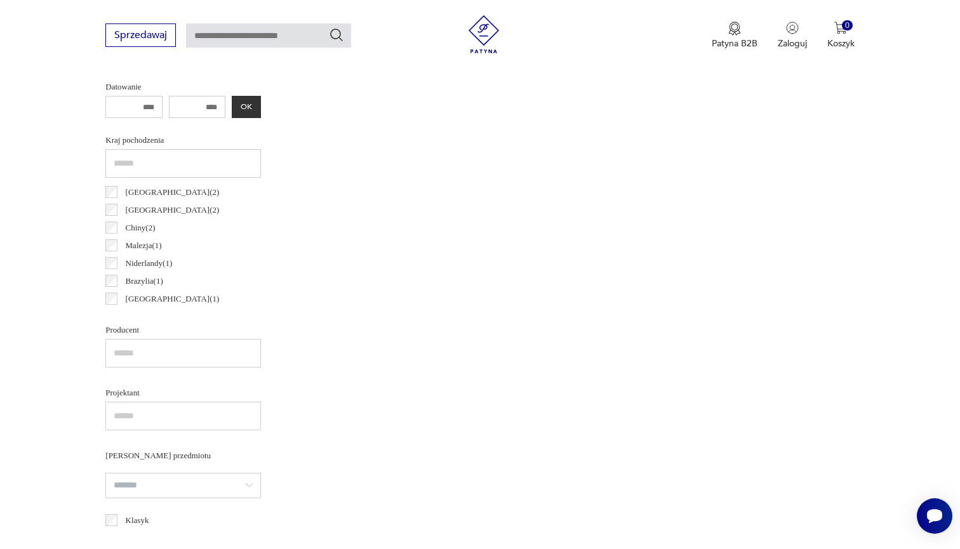
scroll to position [282, 0]
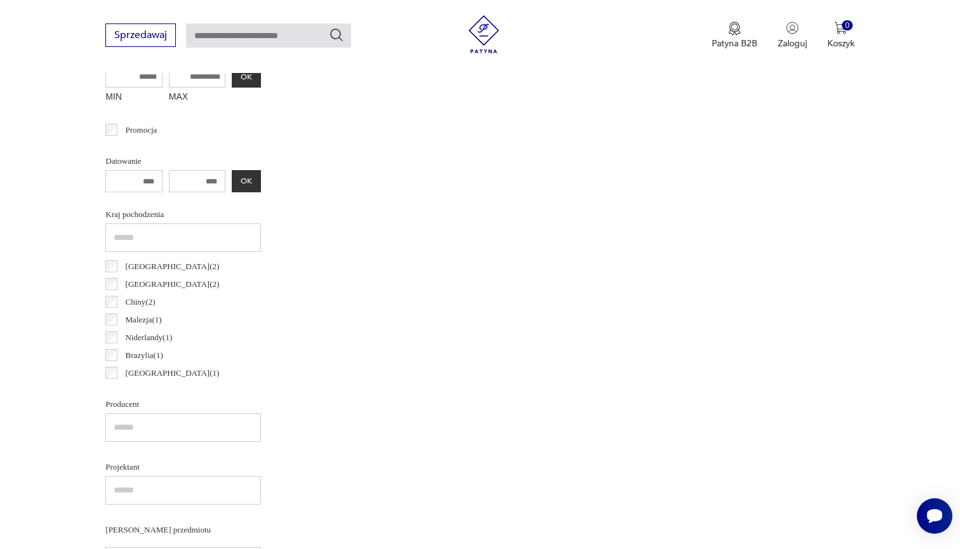
scroll to position [300, 0]
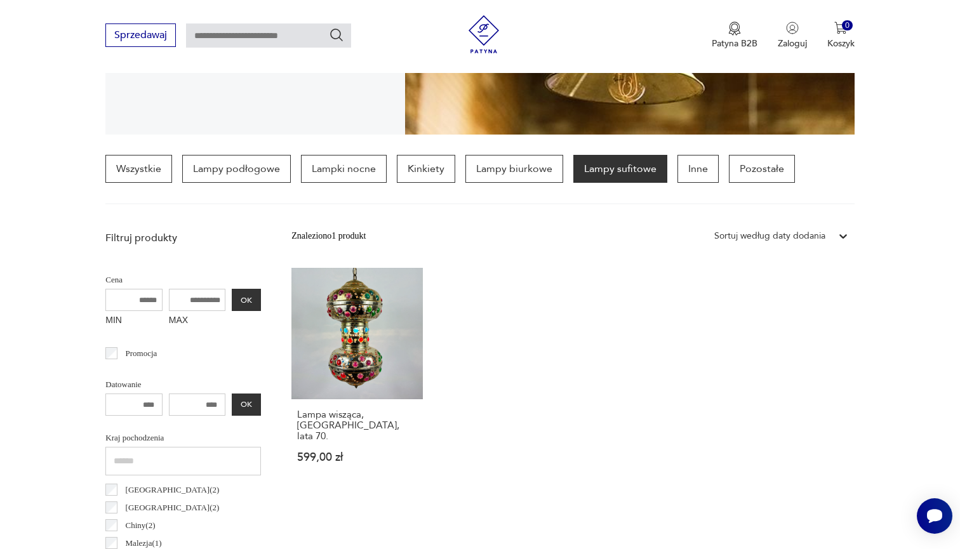
scroll to position [139, 0]
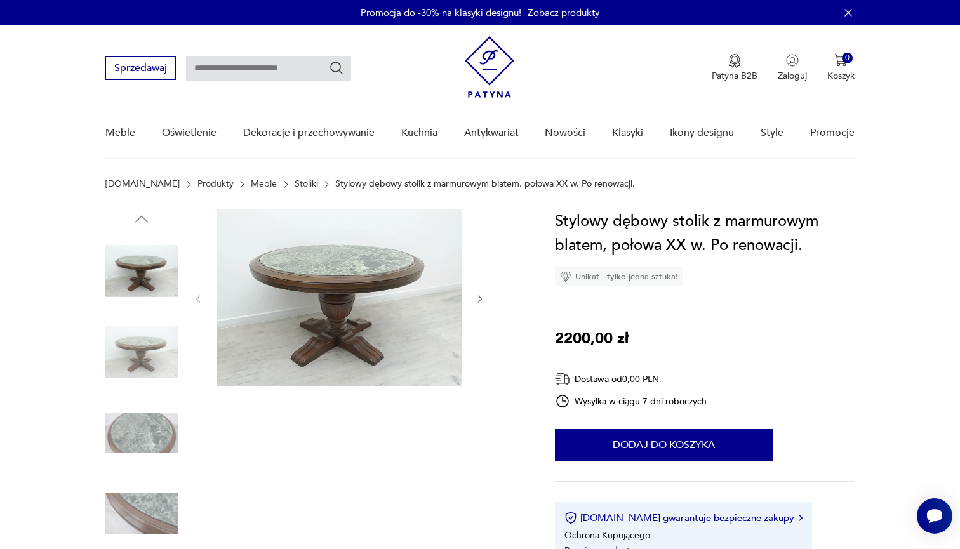
click at [332, 248] on img at bounding box center [338, 297] width 245 height 176
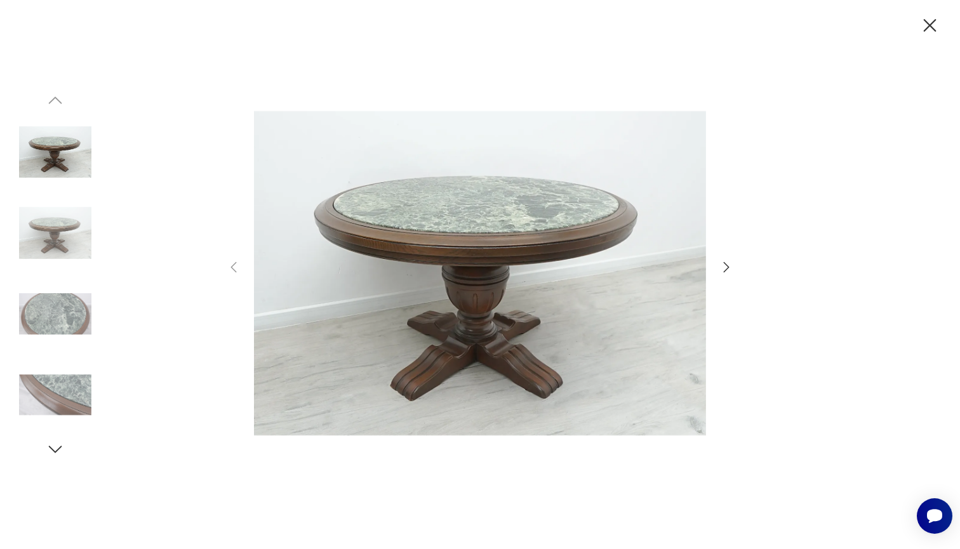
click at [730, 272] on icon "button" at bounding box center [726, 267] width 15 height 15
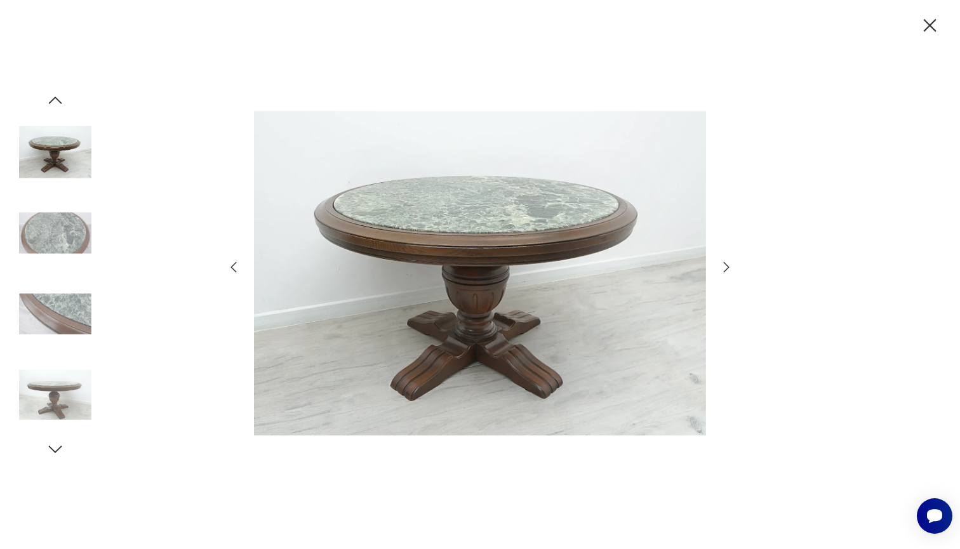
click at [730, 272] on icon "button" at bounding box center [726, 267] width 15 height 15
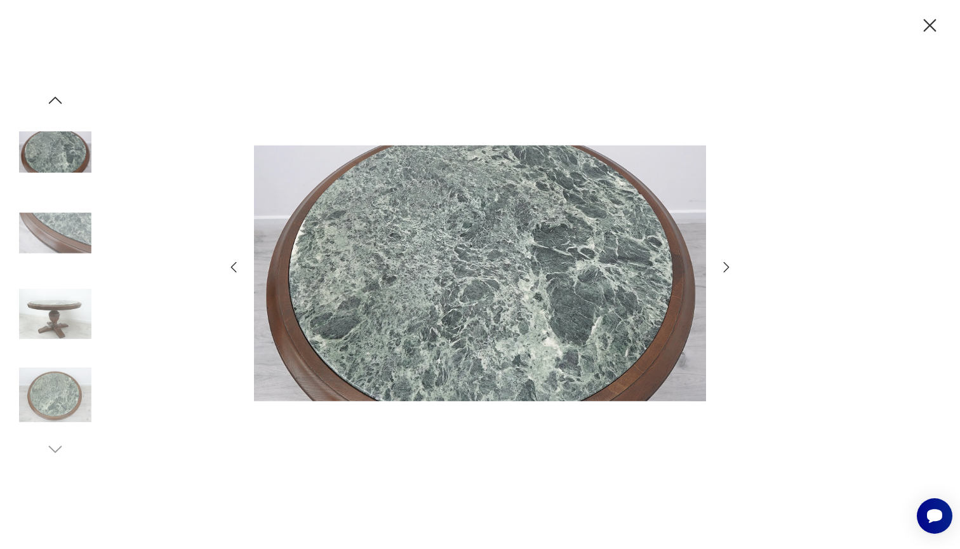
click at [730, 272] on icon "button" at bounding box center [726, 267] width 15 height 15
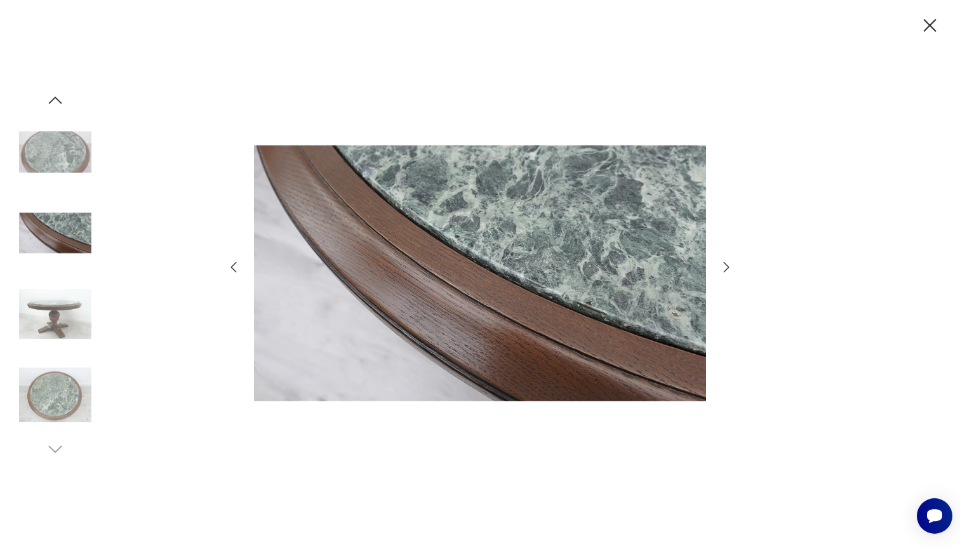
click at [730, 272] on icon "button" at bounding box center [726, 267] width 15 height 15
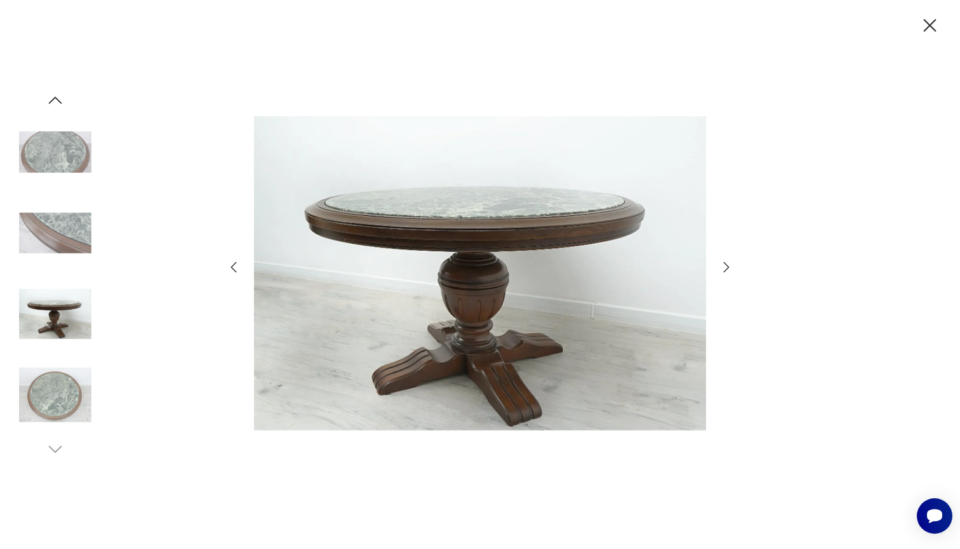
click at [730, 271] on icon "button" at bounding box center [726, 267] width 15 height 15
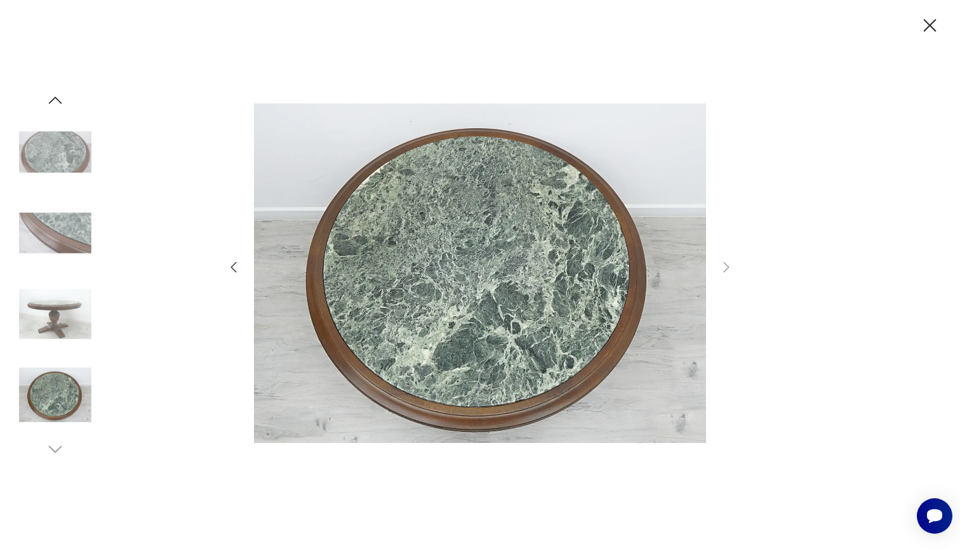
click at [235, 262] on icon "button" at bounding box center [233, 267] width 15 height 15
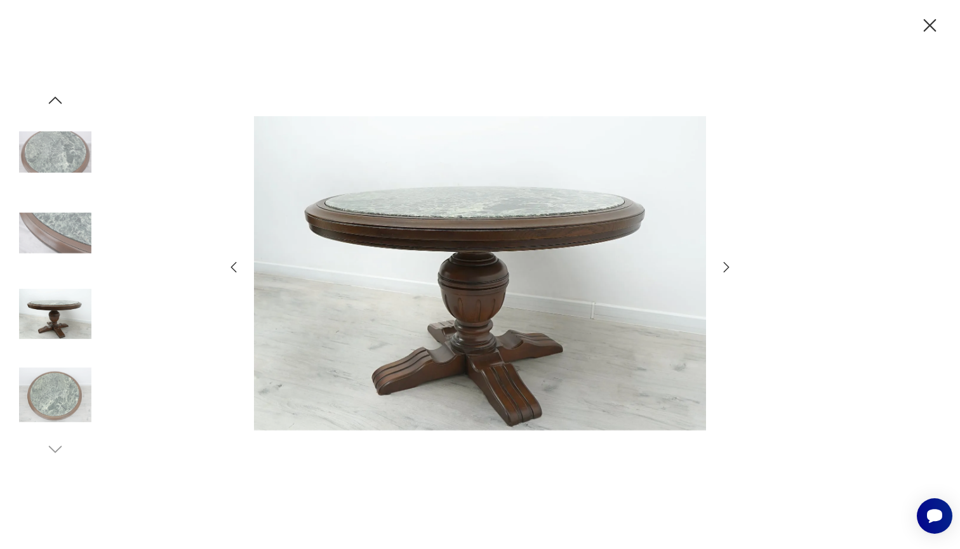
click at [235, 262] on icon "button" at bounding box center [233, 267] width 15 height 15
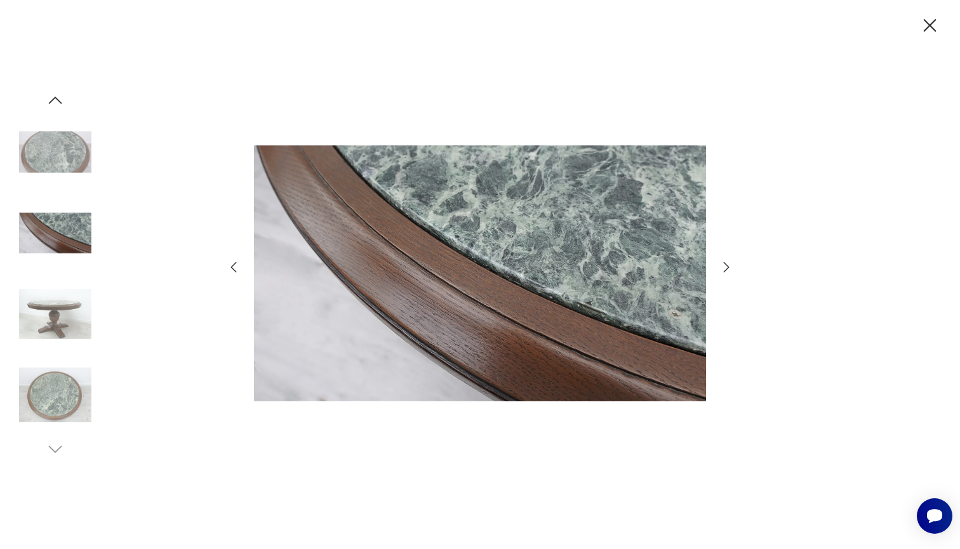
click at [235, 262] on icon "button" at bounding box center [233, 267] width 15 height 15
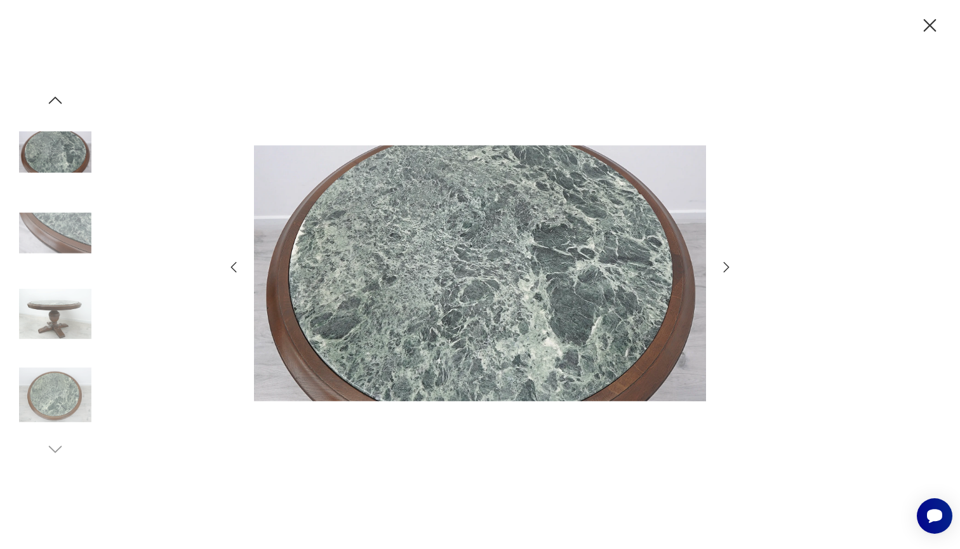
click at [234, 263] on icon "button" at bounding box center [233, 267] width 15 height 15
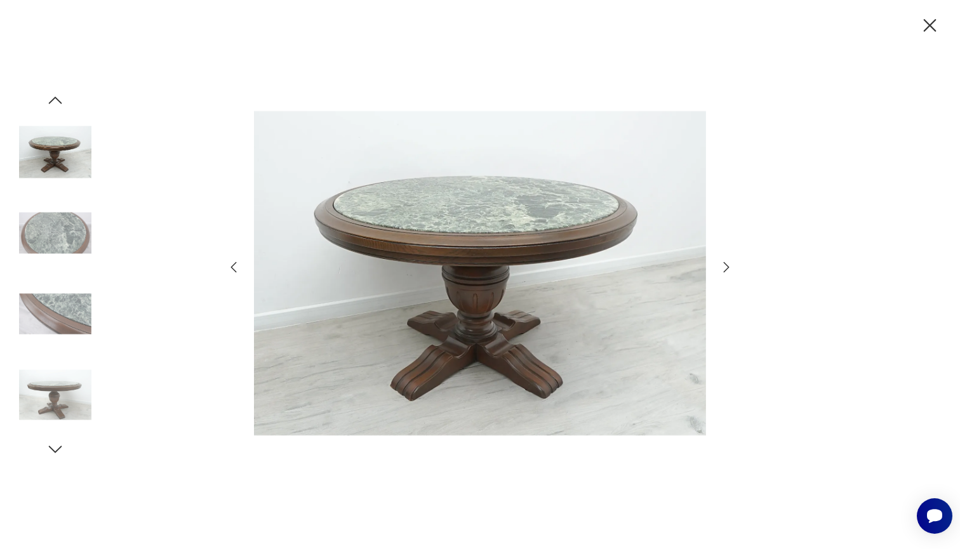
click at [927, 32] on icon "button" at bounding box center [930, 26] width 22 height 22
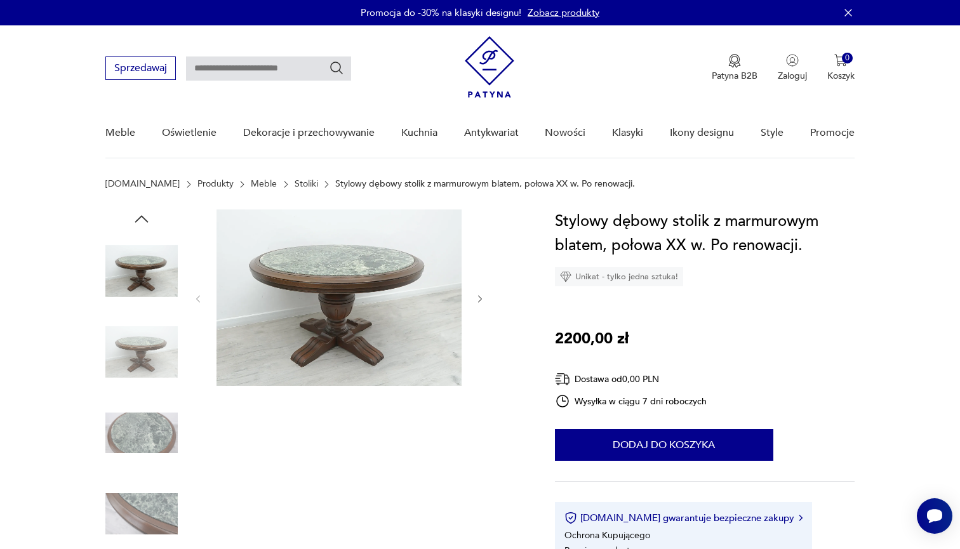
click at [362, 340] on img at bounding box center [338, 297] width 245 height 176
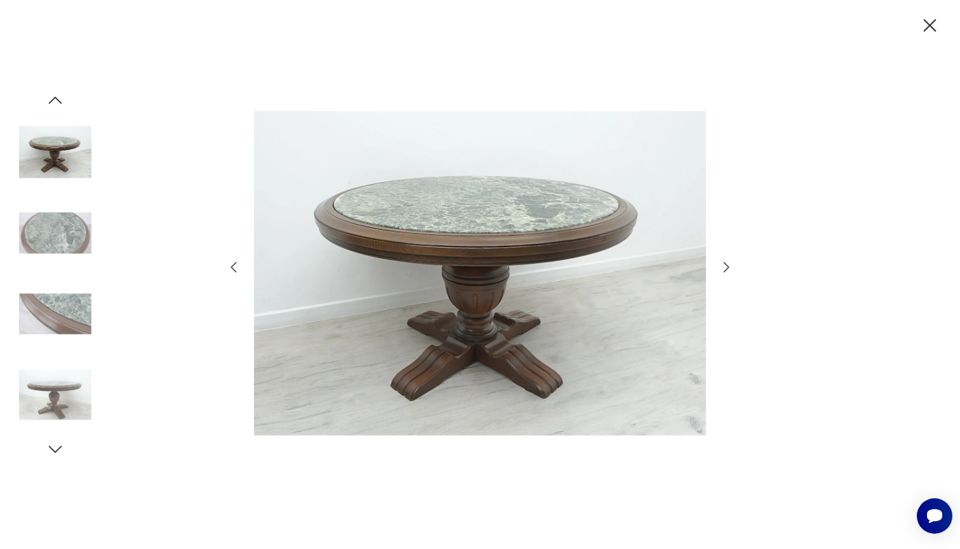
click at [729, 279] on div at bounding box center [480, 275] width 508 height 442
click at [727, 267] on icon "button" at bounding box center [726, 267] width 15 height 15
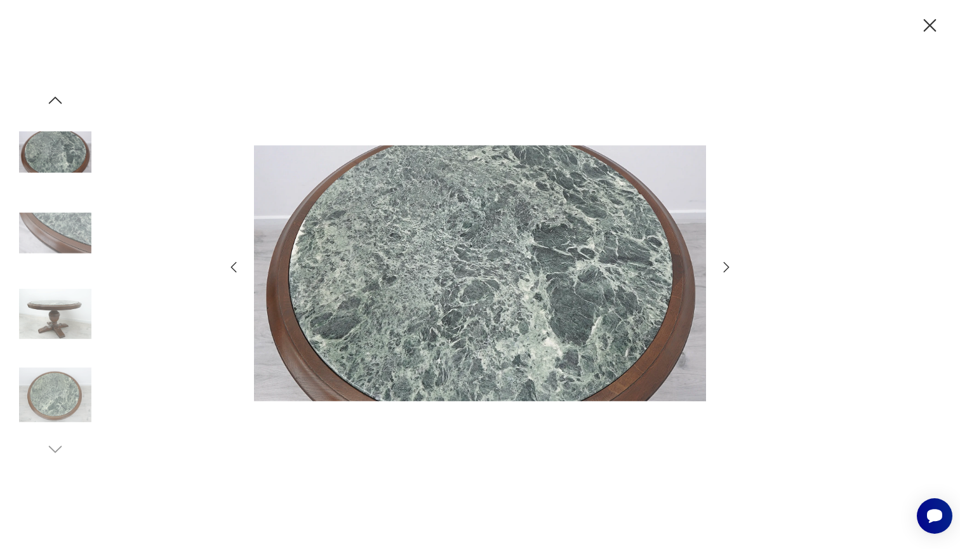
click at [727, 267] on icon "button" at bounding box center [726, 267] width 15 height 15
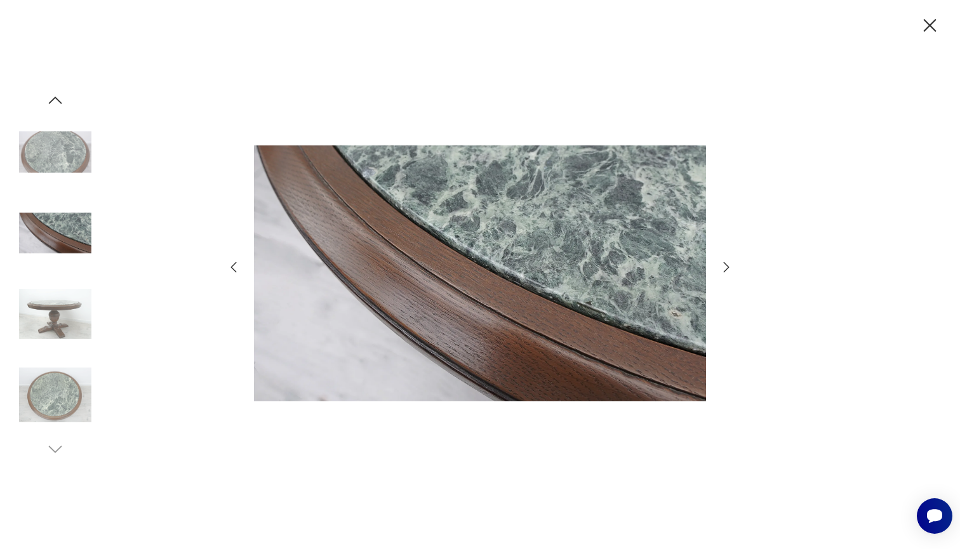
click at [727, 267] on icon "button" at bounding box center [726, 267] width 15 height 15
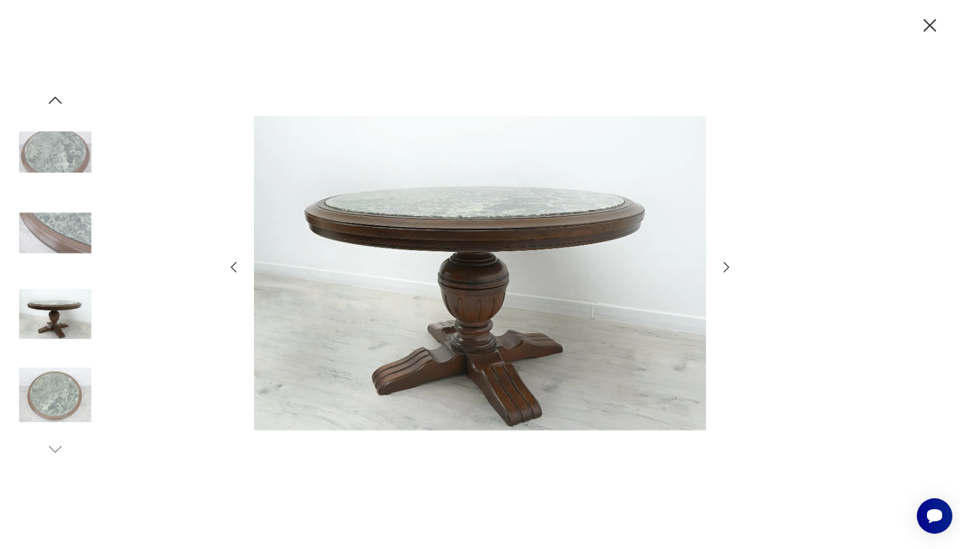
click at [727, 267] on icon "button" at bounding box center [726, 267] width 15 height 15
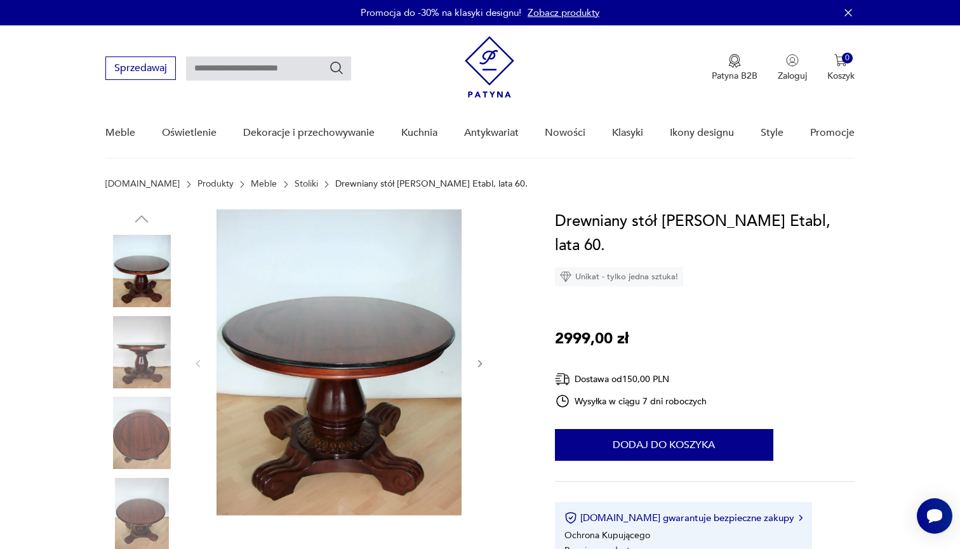
click at [152, 265] on img at bounding box center [141, 271] width 72 height 72
click at [358, 387] on img at bounding box center [338, 362] width 245 height 306
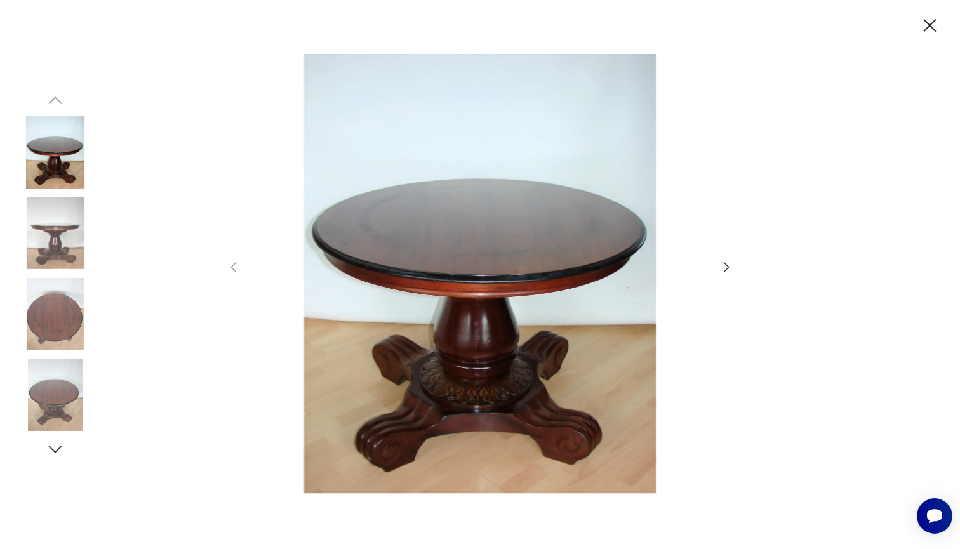
click at [714, 279] on div at bounding box center [480, 275] width 508 height 442
click at [734, 267] on div at bounding box center [480, 274] width 960 height 549
click at [727, 267] on icon "button" at bounding box center [726, 267] width 15 height 15
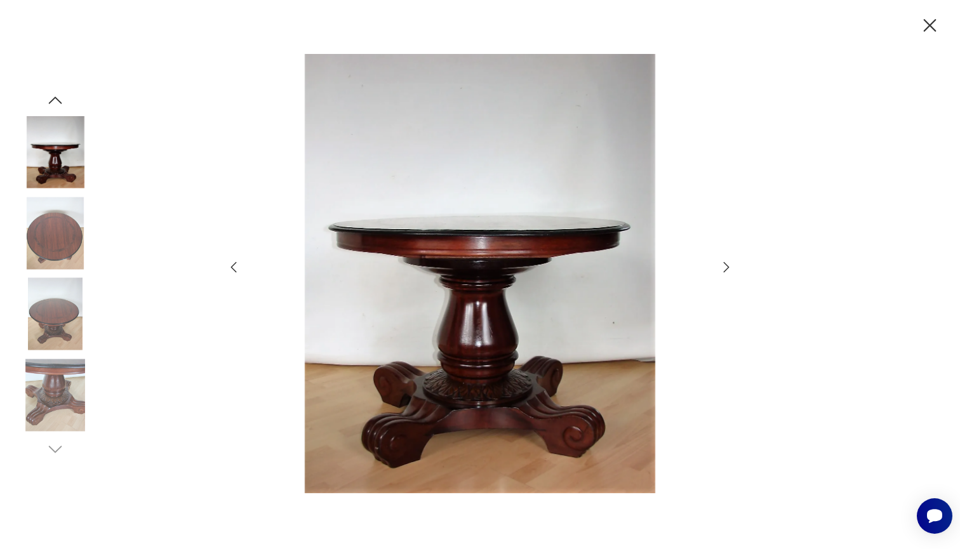
click at [727, 267] on icon "button" at bounding box center [726, 267] width 15 height 15
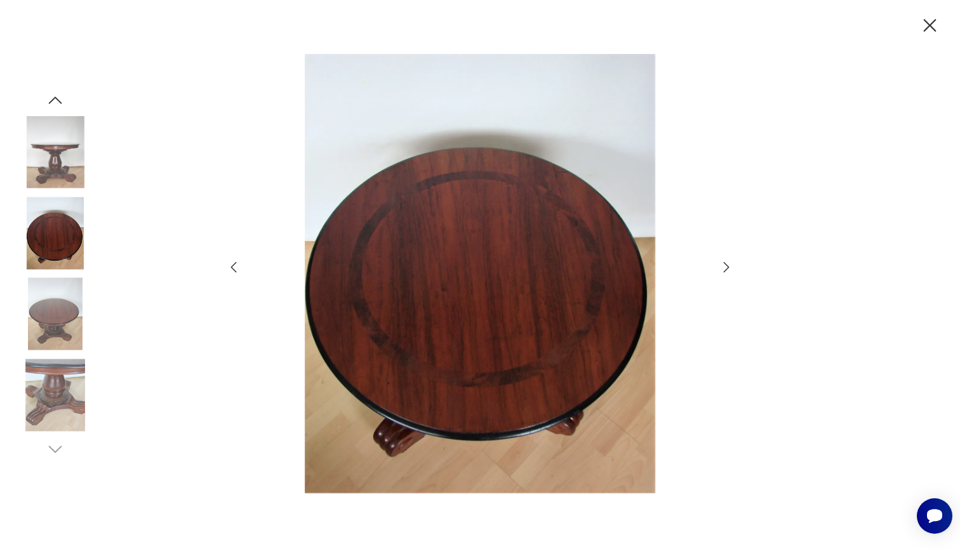
click at [727, 267] on icon "button" at bounding box center [726, 267] width 15 height 15
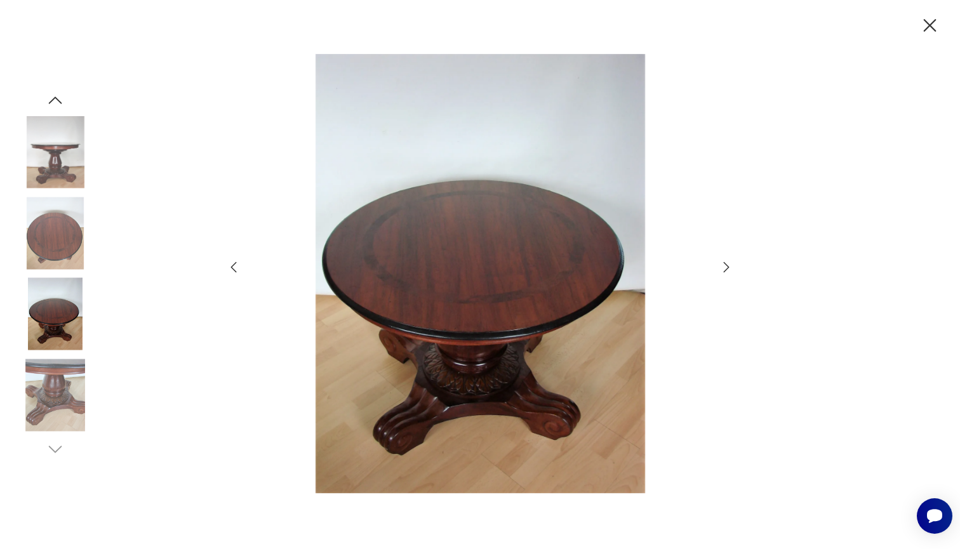
click at [727, 267] on icon "button" at bounding box center [726, 267] width 15 height 15
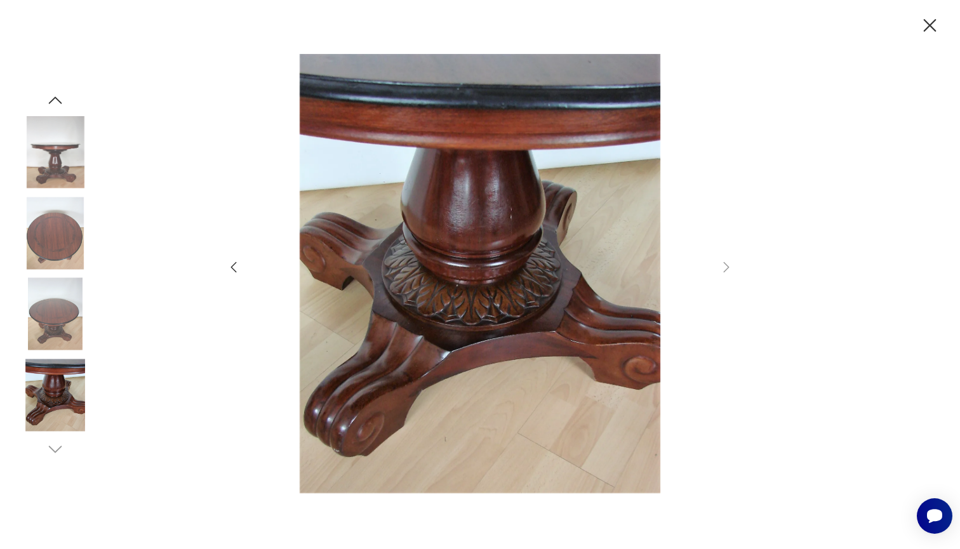
click at [932, 26] on icon "button" at bounding box center [930, 26] width 22 height 22
